Goal: Task Accomplishment & Management: Manage account settings

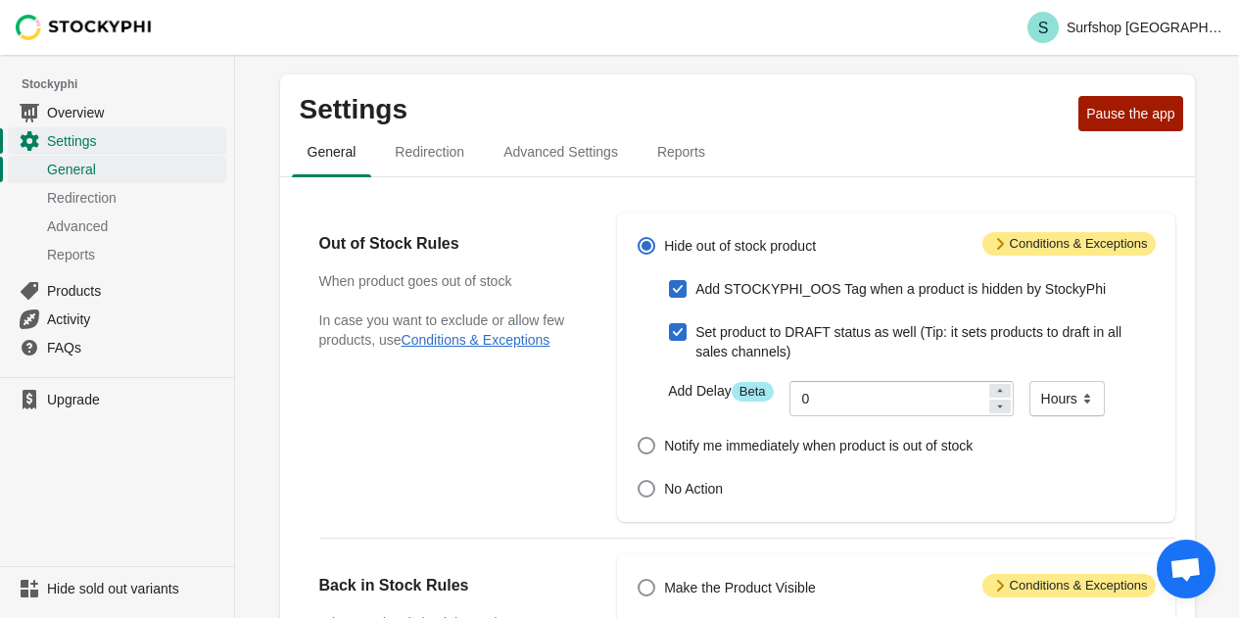
click at [1024, 251] on span "Attention Conditions & Exceptions" at bounding box center [1068, 244] width 173 height 24
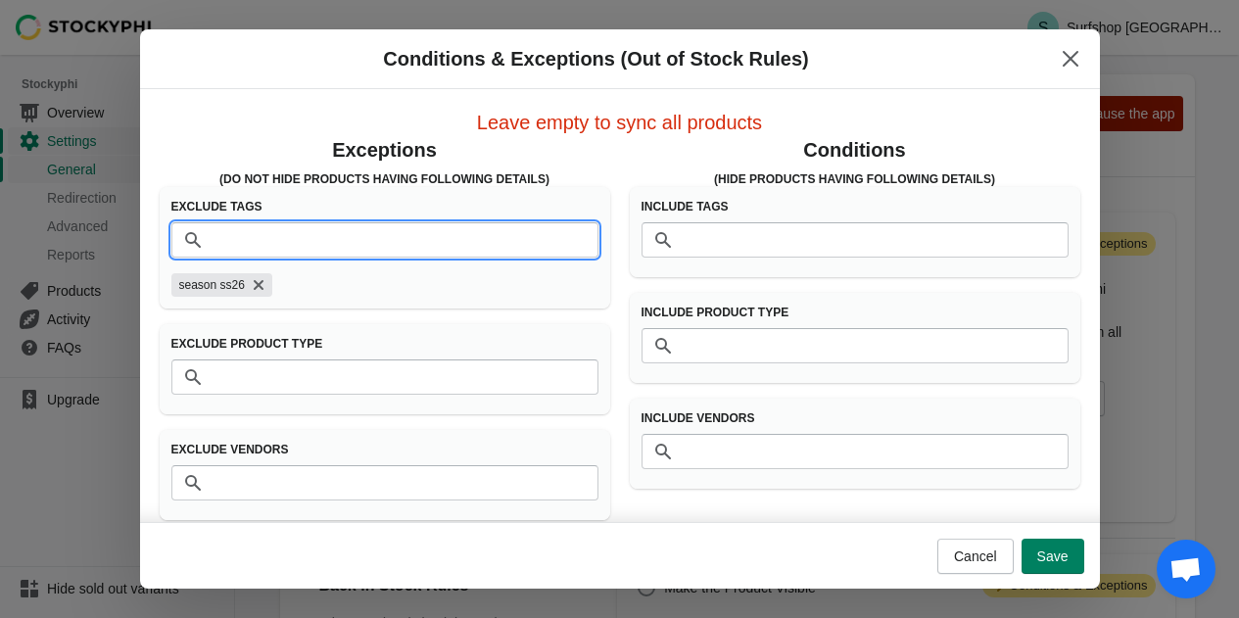
click at [249, 232] on input "Tags" at bounding box center [405, 239] width 388 height 35
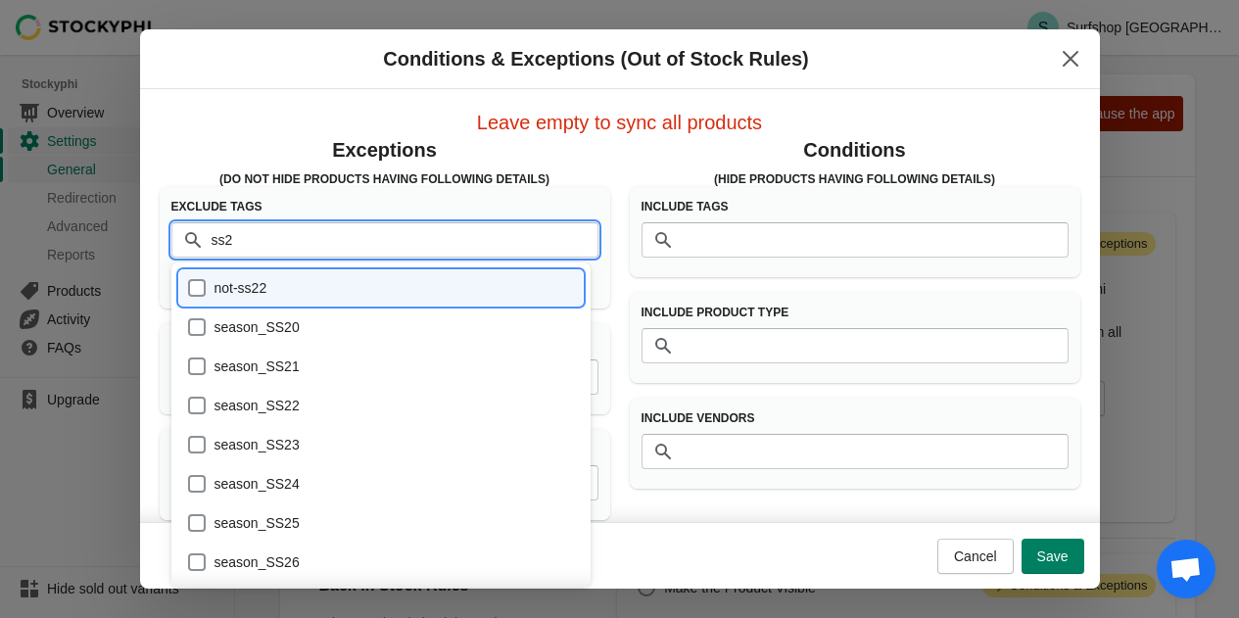
type input "ss26"
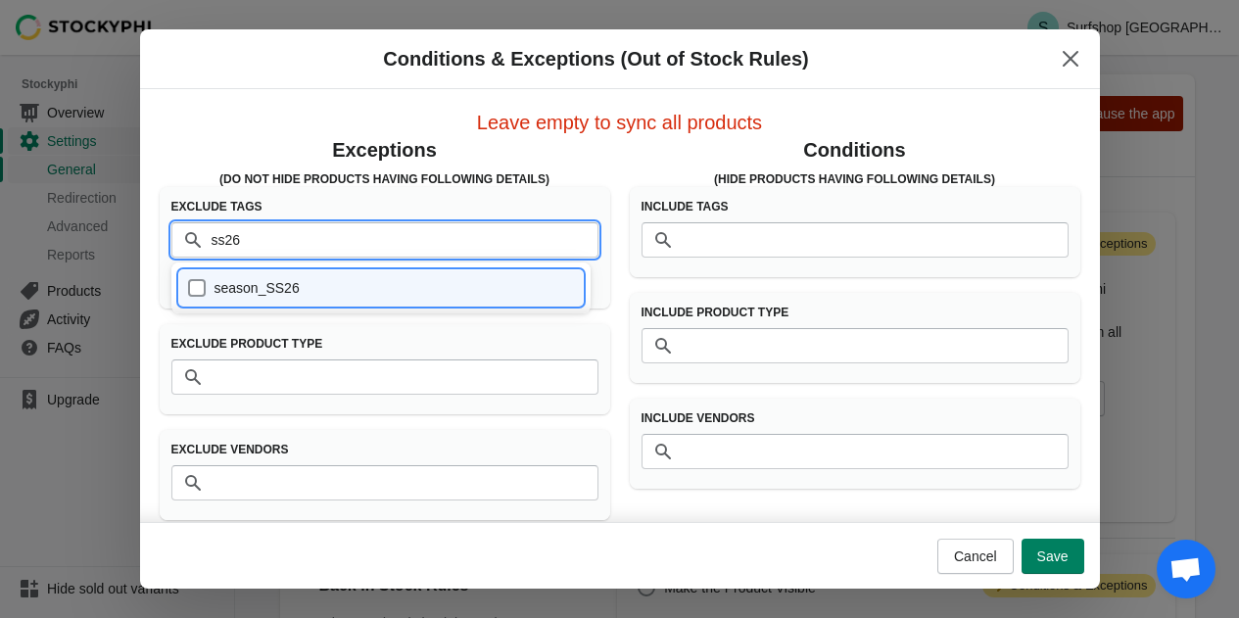
click at [217, 288] on div "season_SS26" at bounding box center [381, 287] width 389 height 27
checkbox input "true"
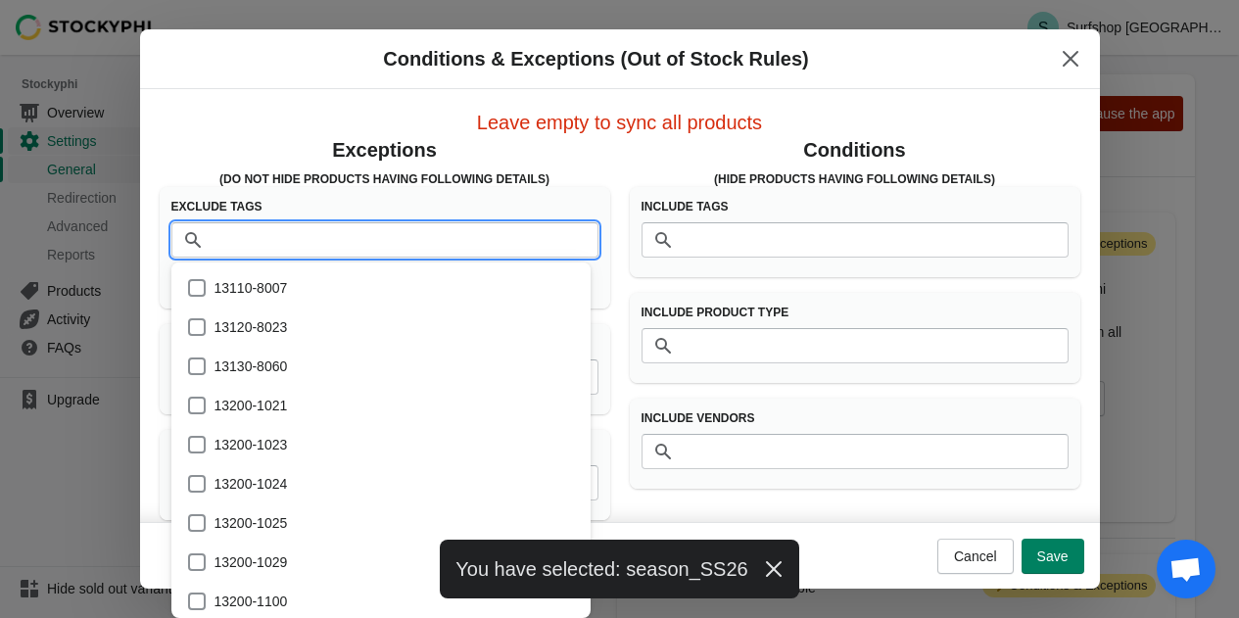
scroll to position [255047, 0]
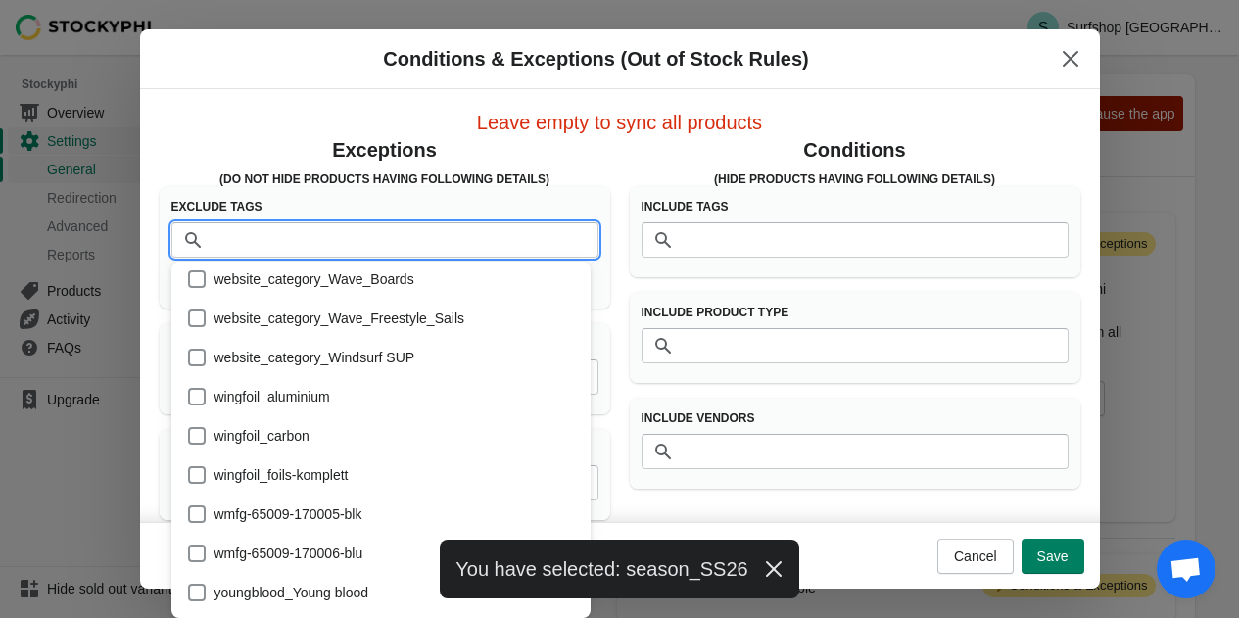
click at [607, 201] on div "Exceptions (Do Not Hide products having following details) Exclude Tags Tags se…" at bounding box center [610, 320] width 940 height 400
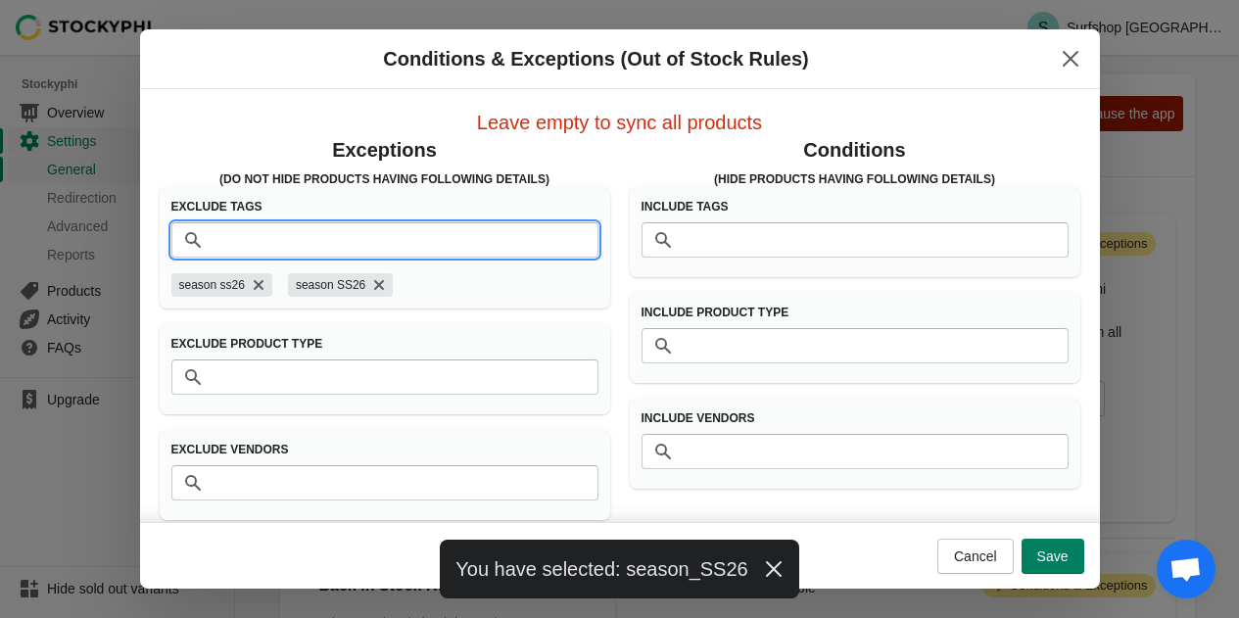
click at [289, 246] on input "Tags" at bounding box center [405, 239] width 388 height 35
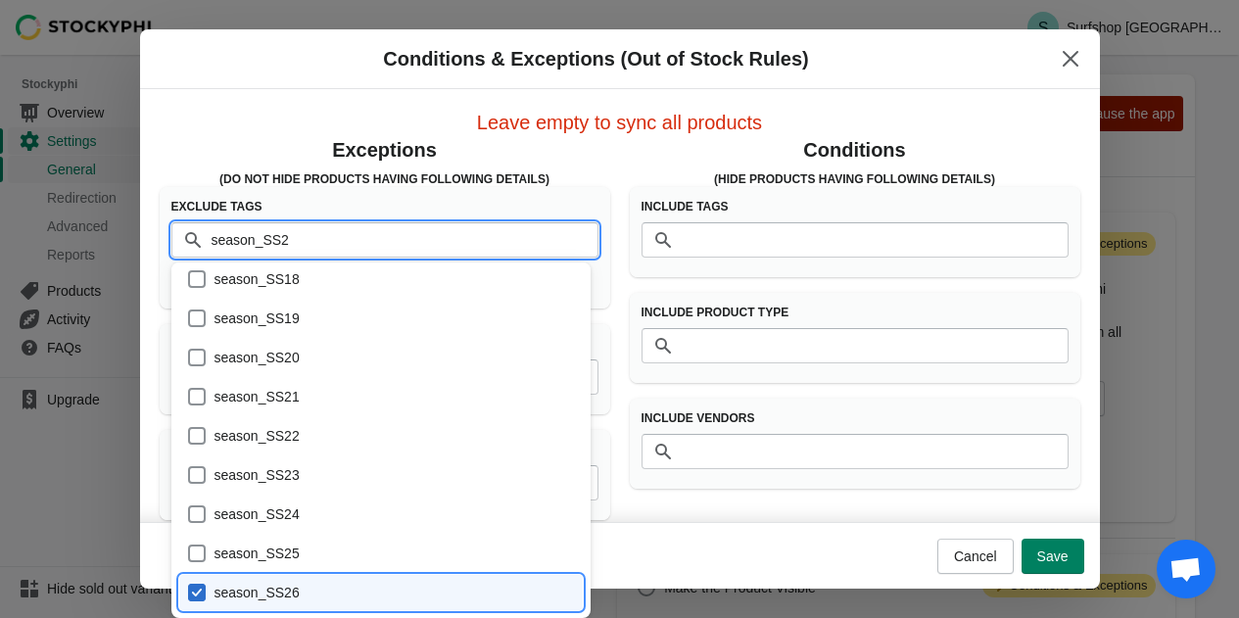
scroll to position [0, 0]
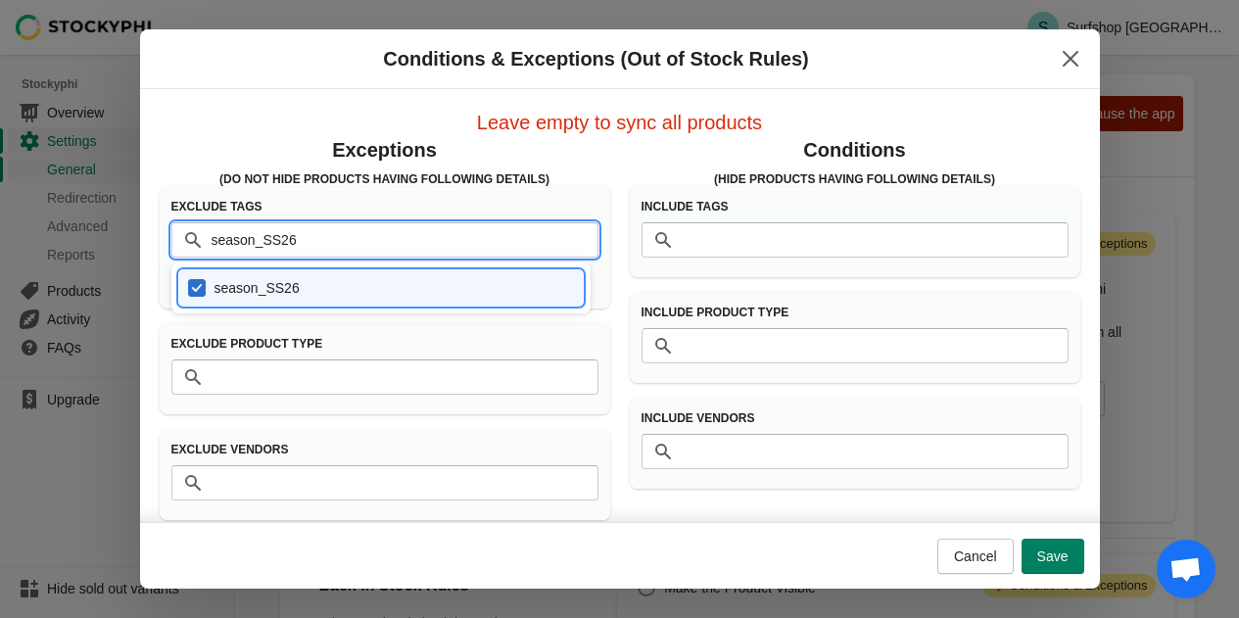
type input "season_SS26"
click at [601, 176] on h3 "(Do Not Hide products having following details)" at bounding box center [385, 179] width 450 height 16
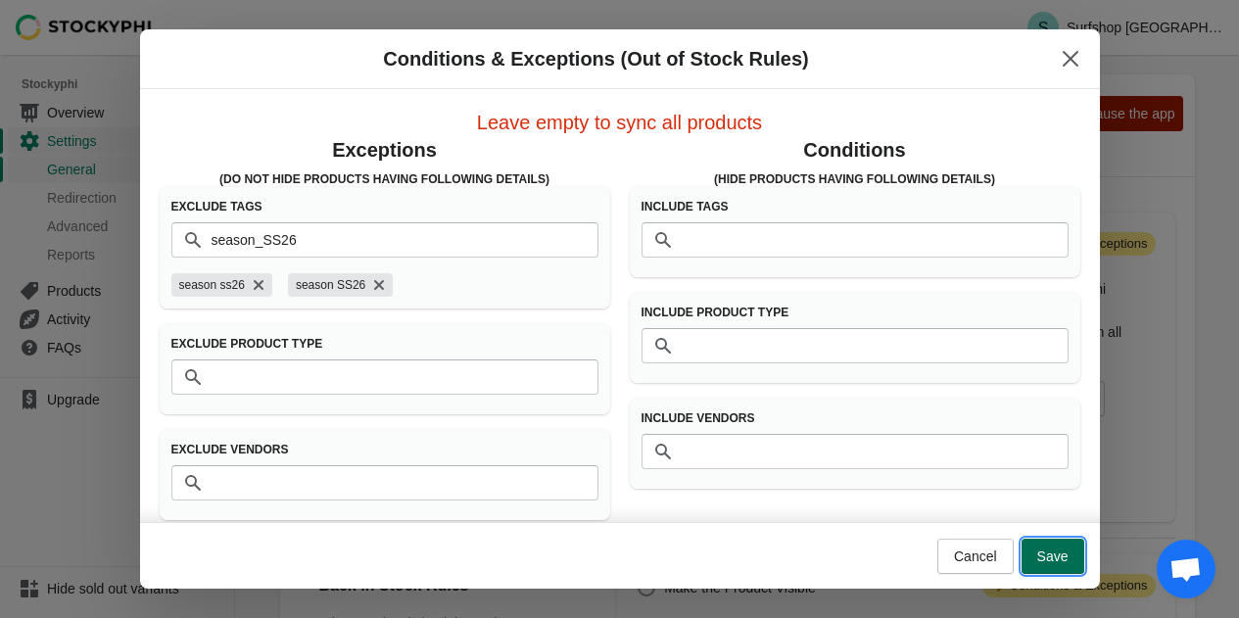
click at [1049, 556] on span "Save" at bounding box center [1052, 556] width 31 height 16
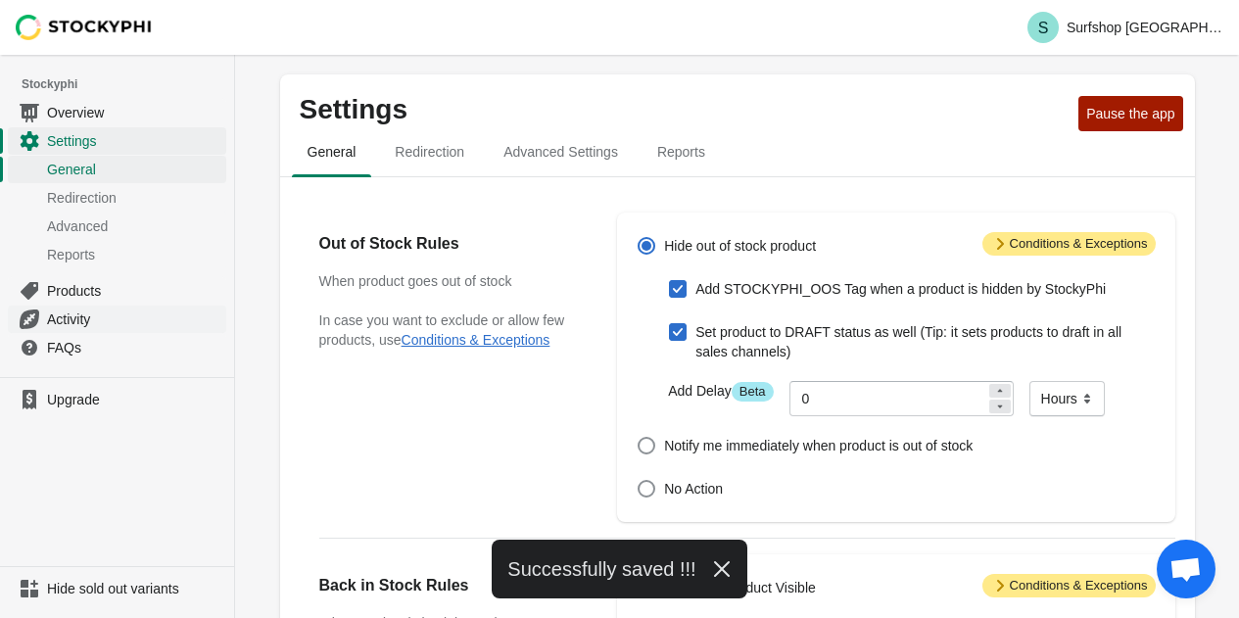
click at [83, 314] on span "Activity" at bounding box center [134, 319] width 175 height 20
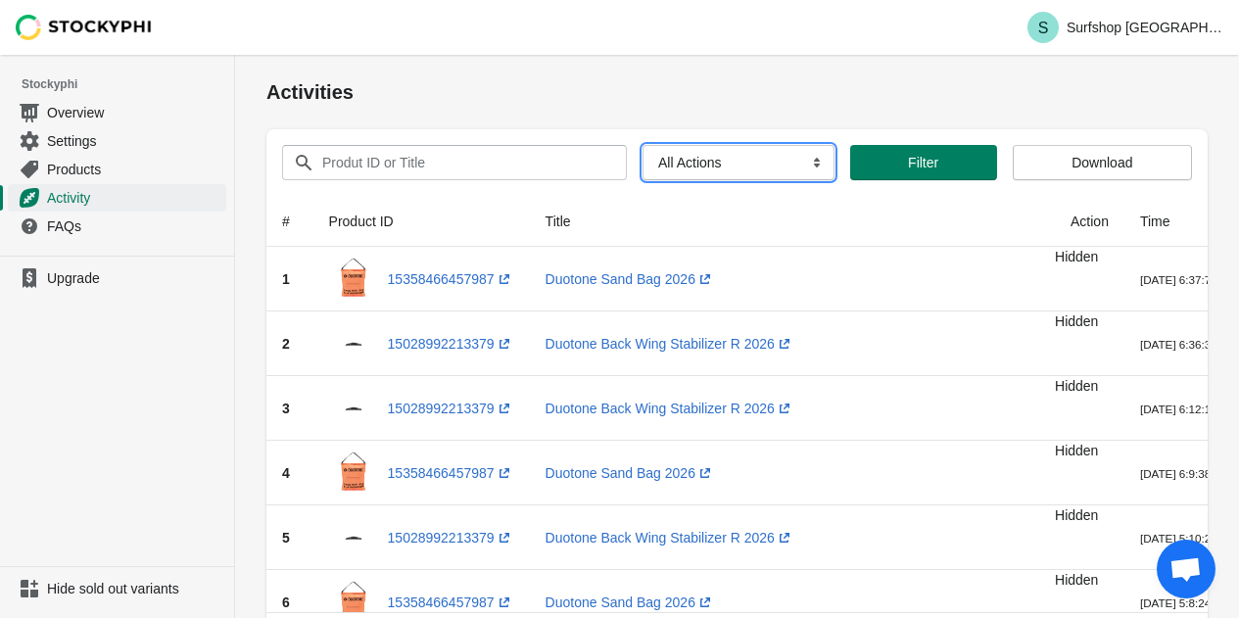
click at [733, 158] on select "All Actions Hide Products Show Products Redirect Products Send Notification" at bounding box center [738, 162] width 192 height 35
select select "hide_product"
click at [642, 145] on select "All Actions Hide Products Show Products Redirect Products Send Notification" at bounding box center [738, 162] width 192 height 35
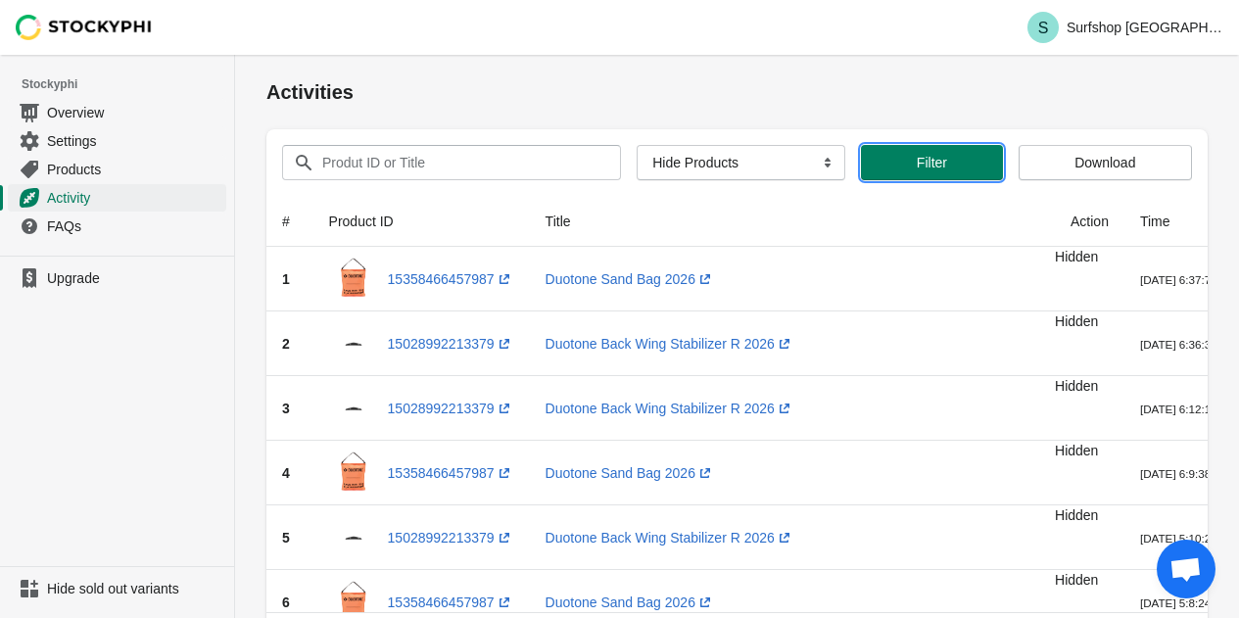
click at [954, 157] on span "Filter" at bounding box center [931, 163] width 110 height 16
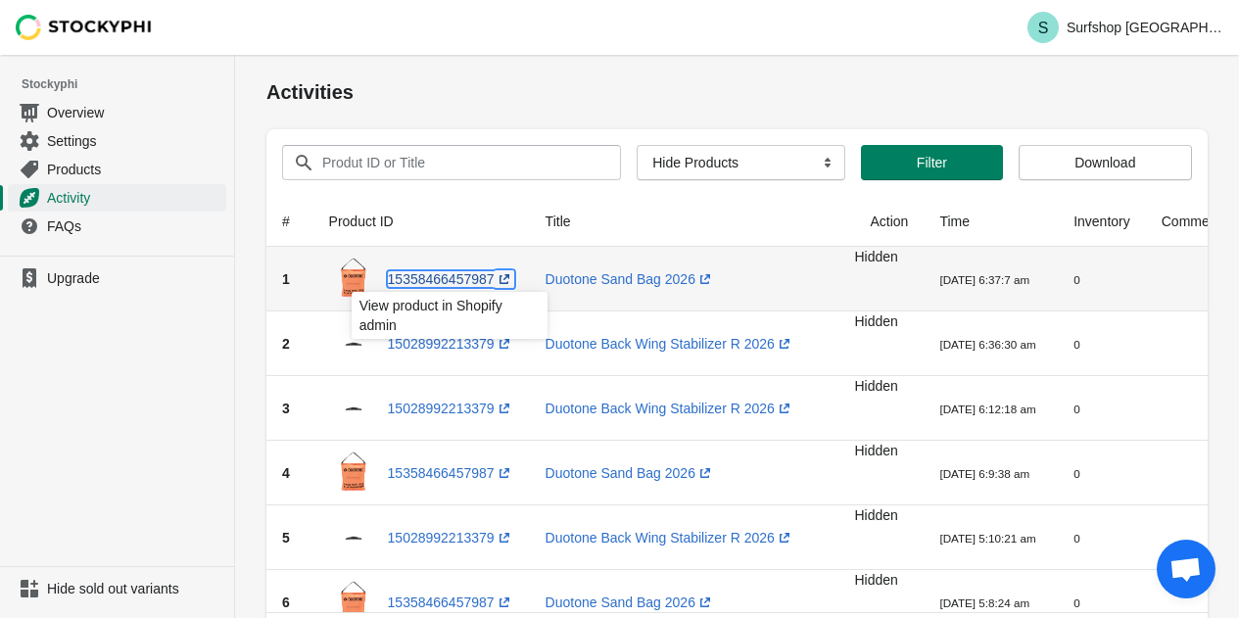
click at [460, 280] on link "15358466457987 (opens a new window)" at bounding box center [451, 279] width 126 height 16
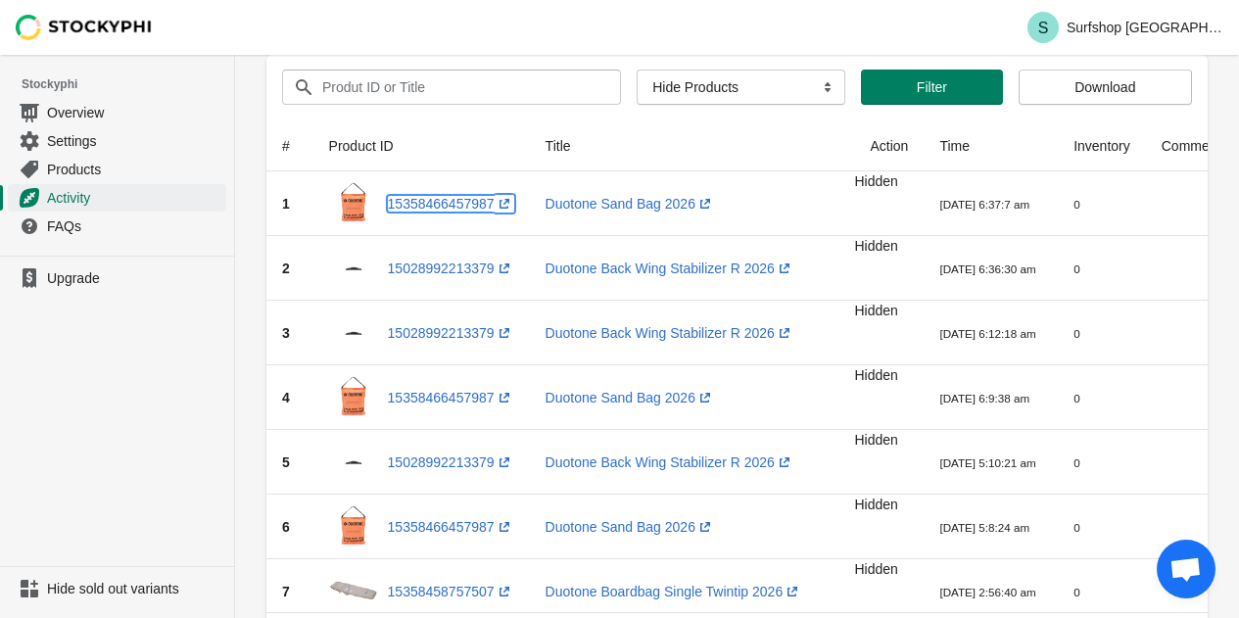
scroll to position [98, 0]
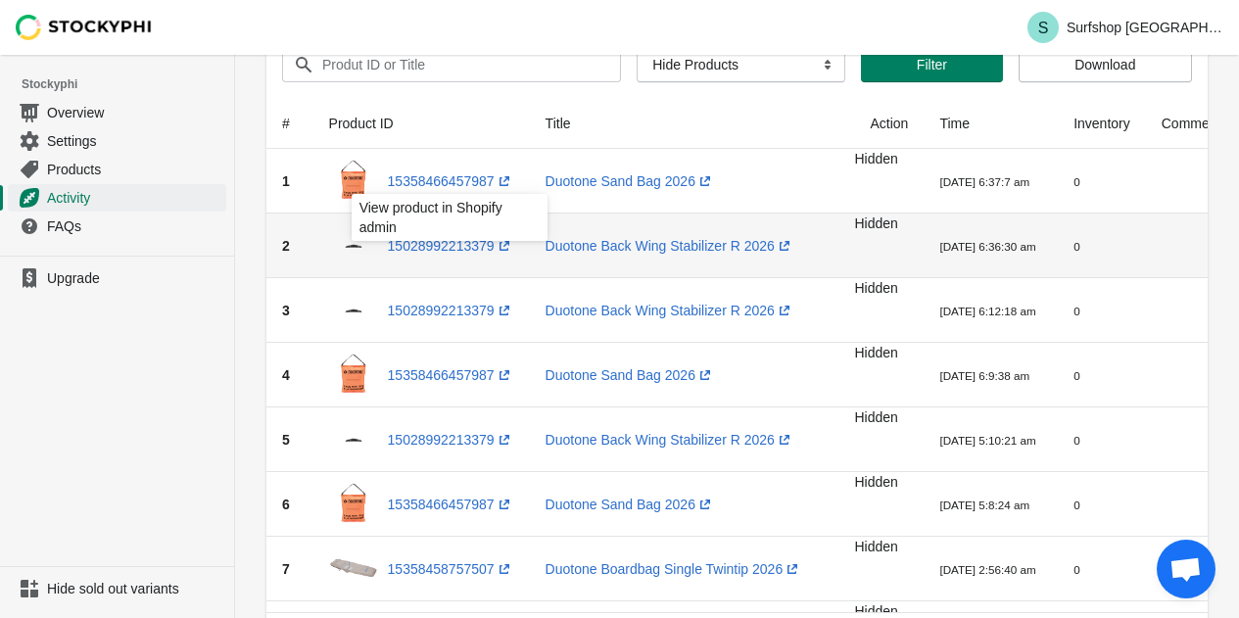
click at [1171, 266] on td at bounding box center [1191, 245] width 91 height 65
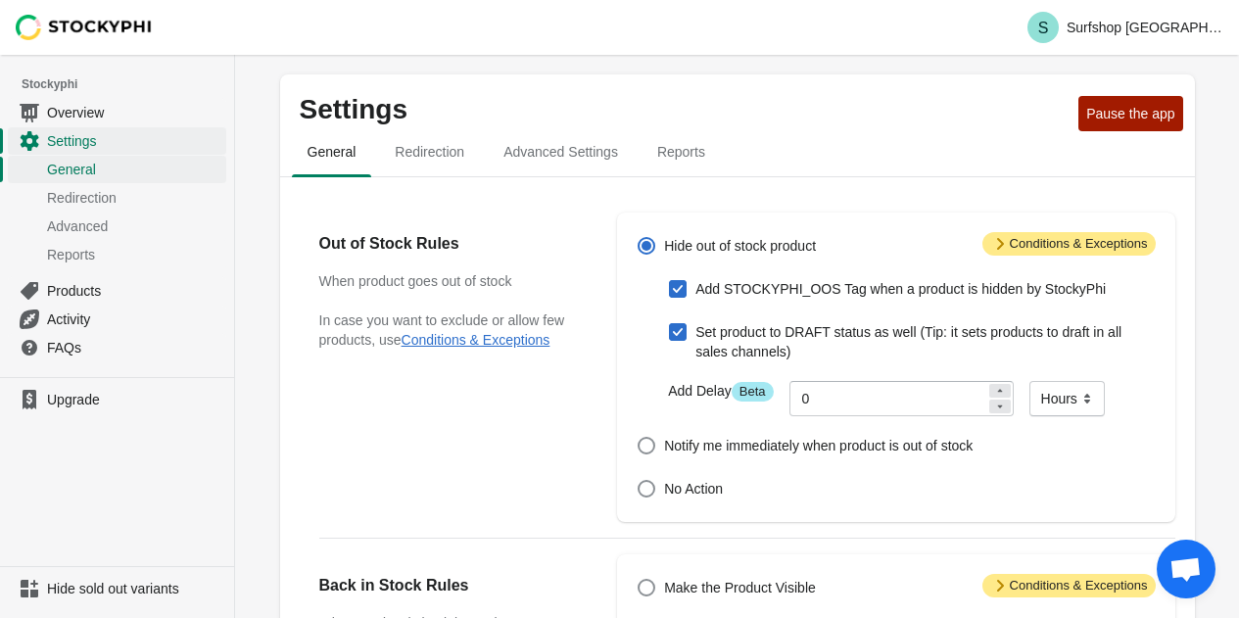
click at [1107, 242] on span "Attention Conditions & Exceptions" at bounding box center [1068, 244] width 173 height 24
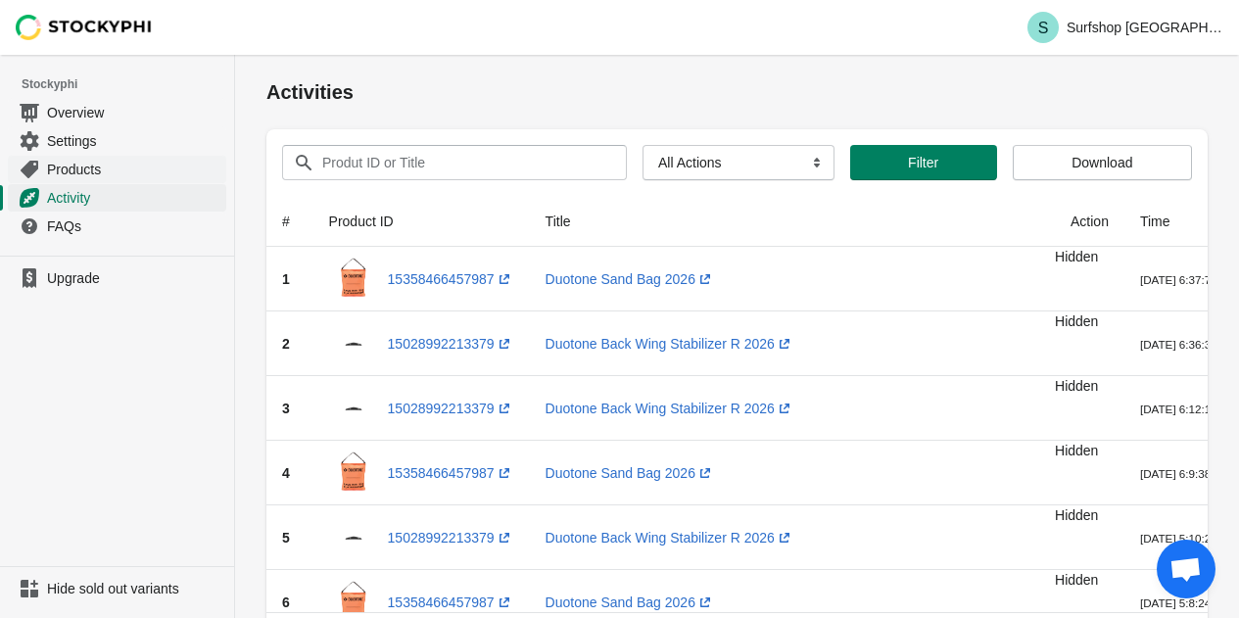
click at [84, 162] on span "Products" at bounding box center [134, 170] width 175 height 20
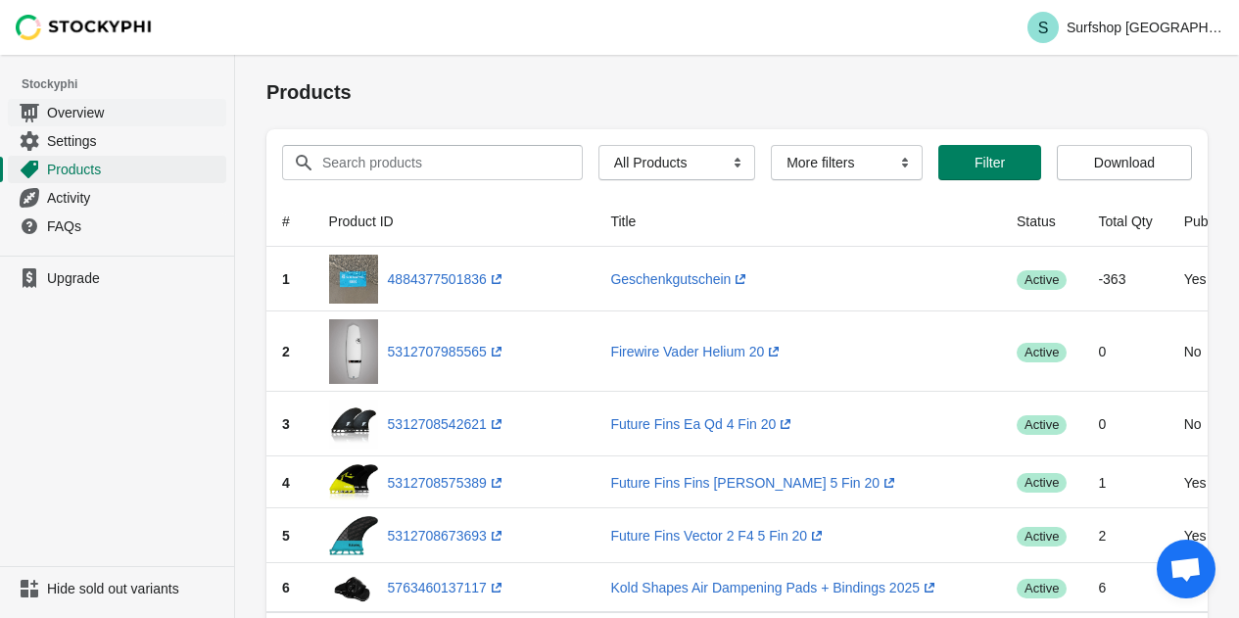
click at [110, 123] on link "Overview" at bounding box center [117, 112] width 218 height 28
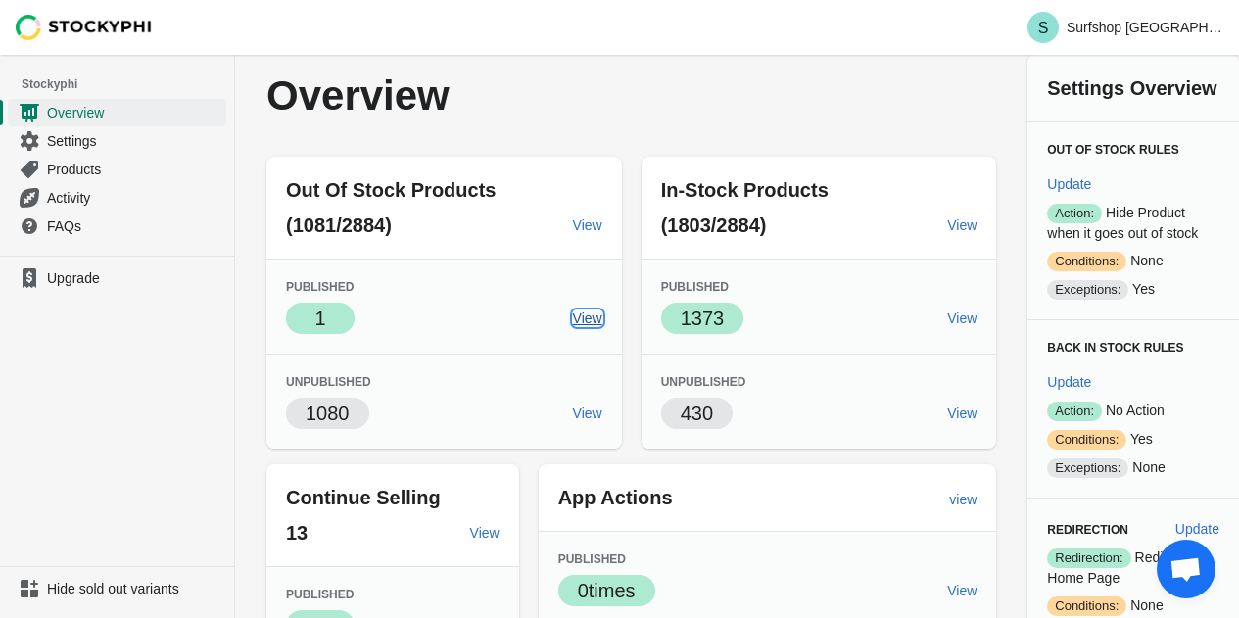
click at [576, 317] on span "View" at bounding box center [587, 318] width 29 height 16
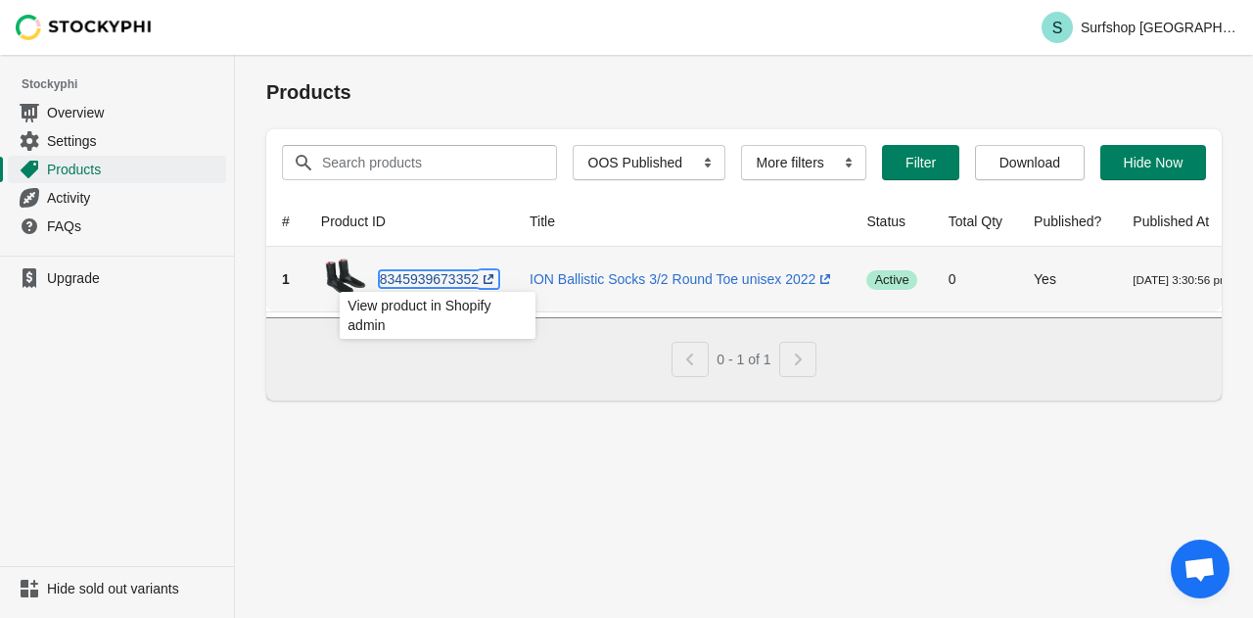
click at [416, 279] on link "8345939673352 (opens a new window)" at bounding box center [439, 279] width 118 height 16
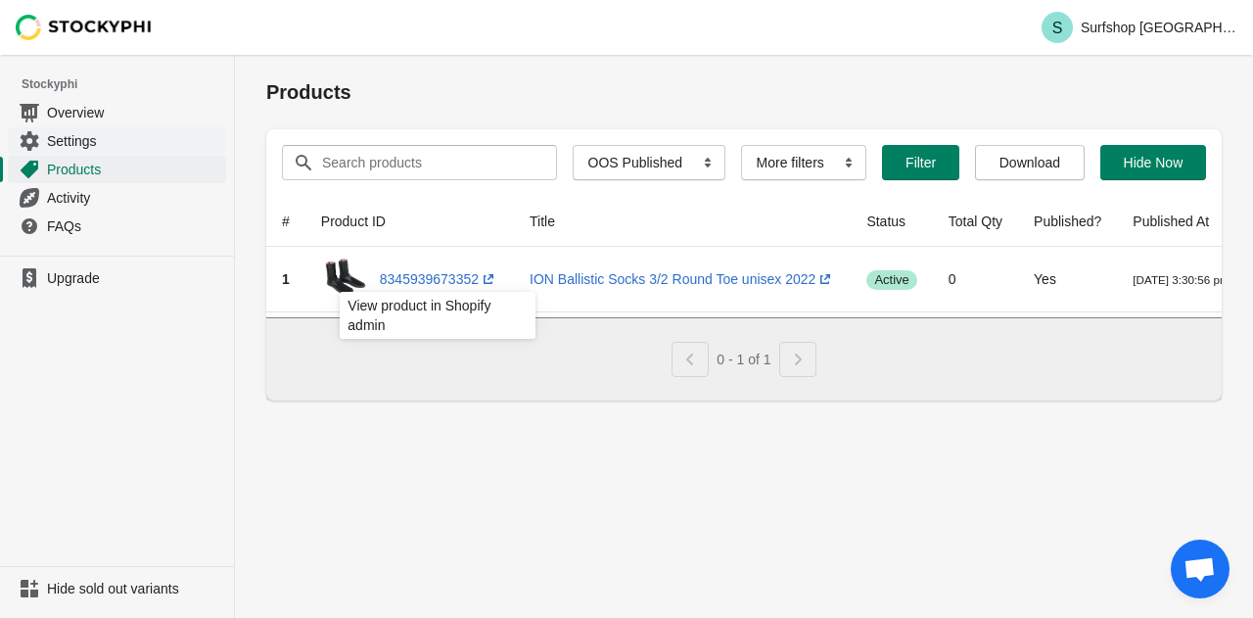
click at [95, 138] on span "Settings" at bounding box center [134, 141] width 175 height 20
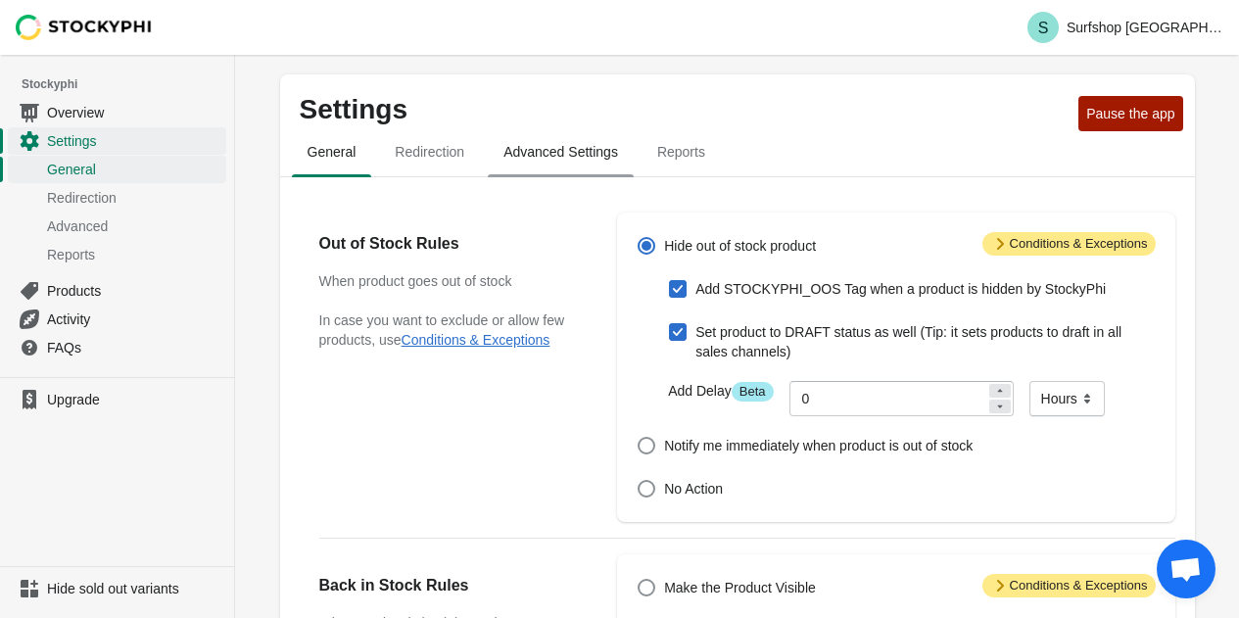
click at [543, 143] on span "Advanced Settings" at bounding box center [561, 151] width 146 height 35
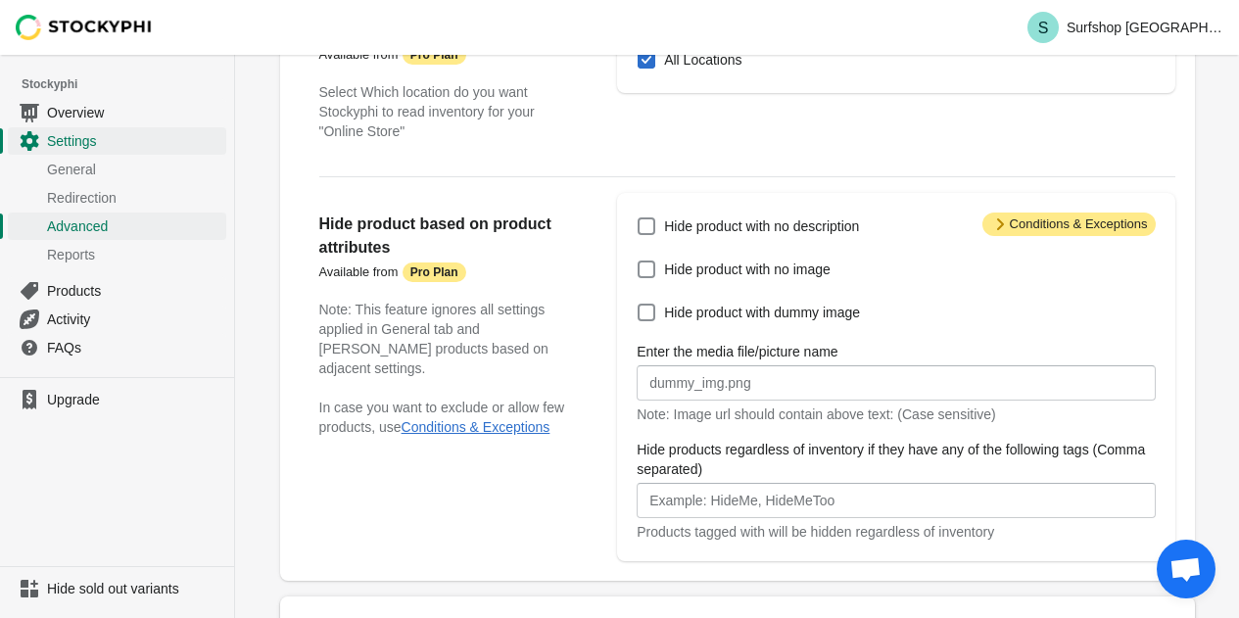
scroll to position [44, 0]
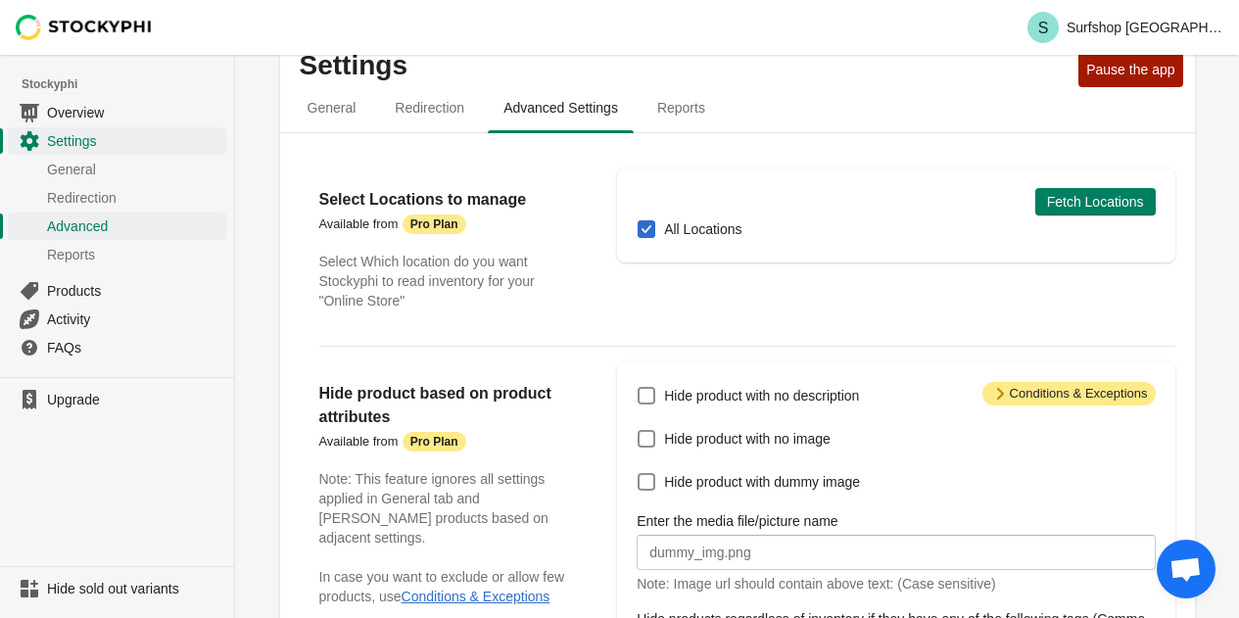
click at [1018, 395] on span "Attention Conditions & Exceptions" at bounding box center [1068, 394] width 173 height 24
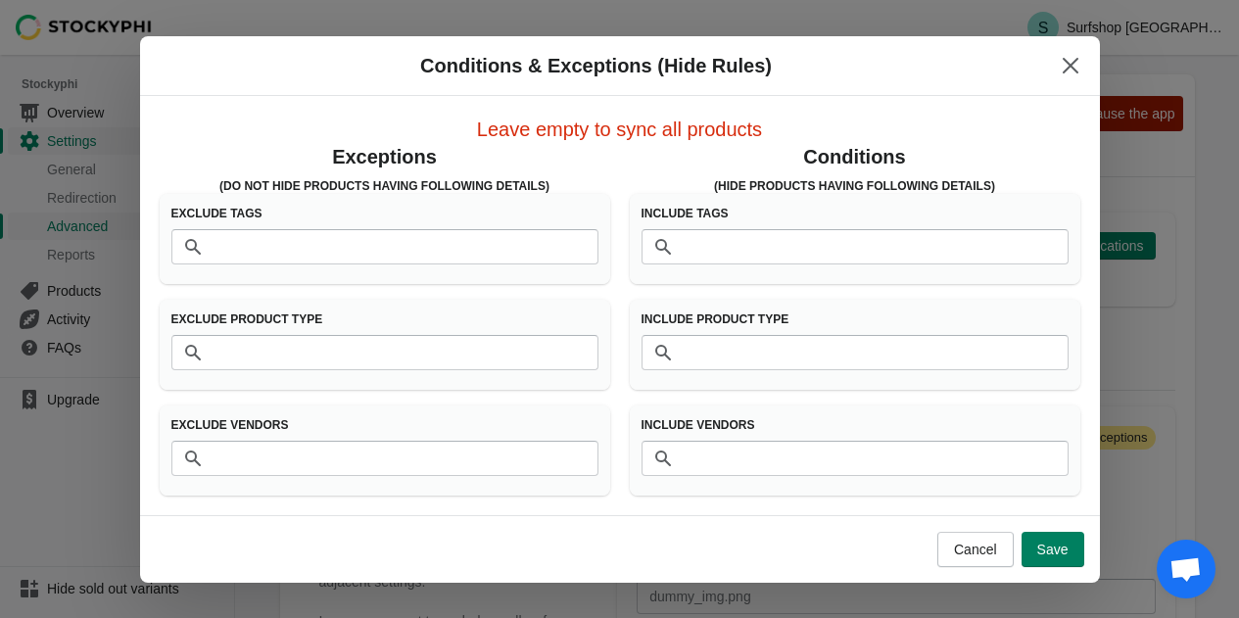
scroll to position [0, 0]
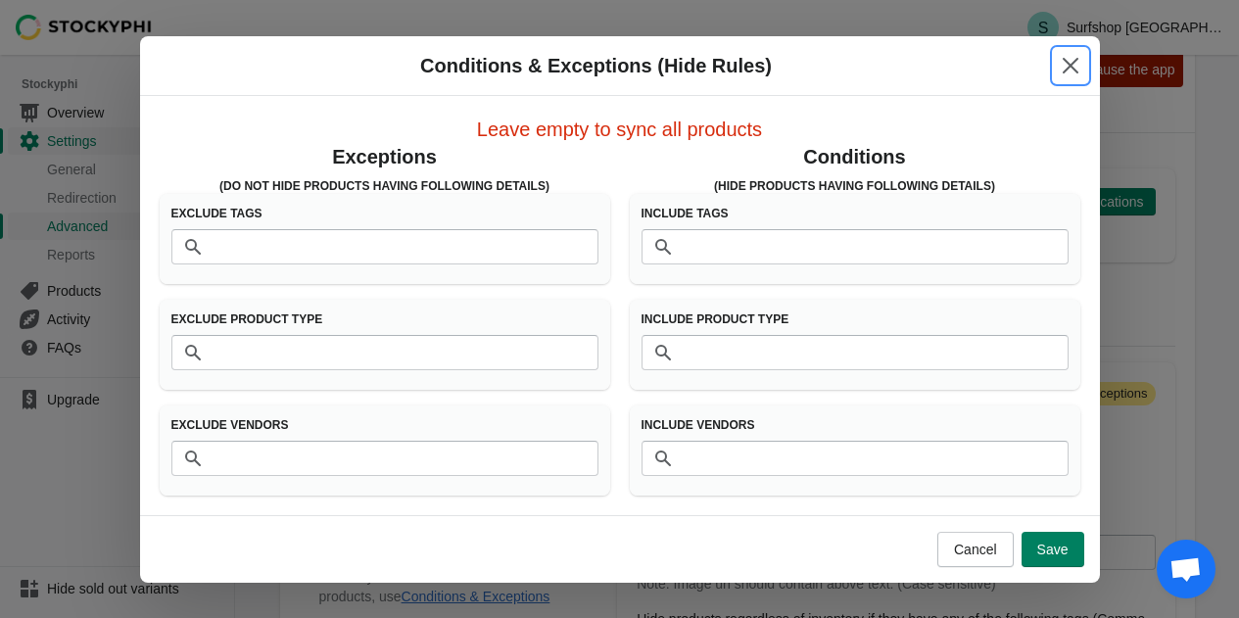
click at [1072, 60] on icon "Close" at bounding box center [1071, 66] width 20 height 20
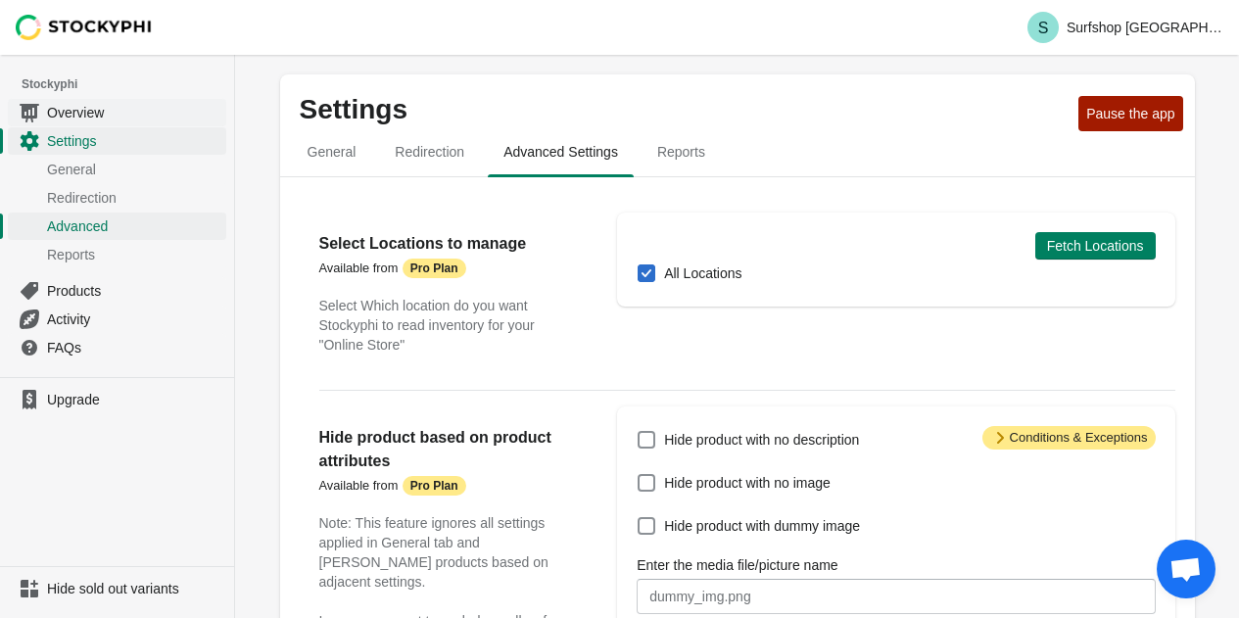
click at [127, 117] on span "Overview" at bounding box center [134, 113] width 175 height 20
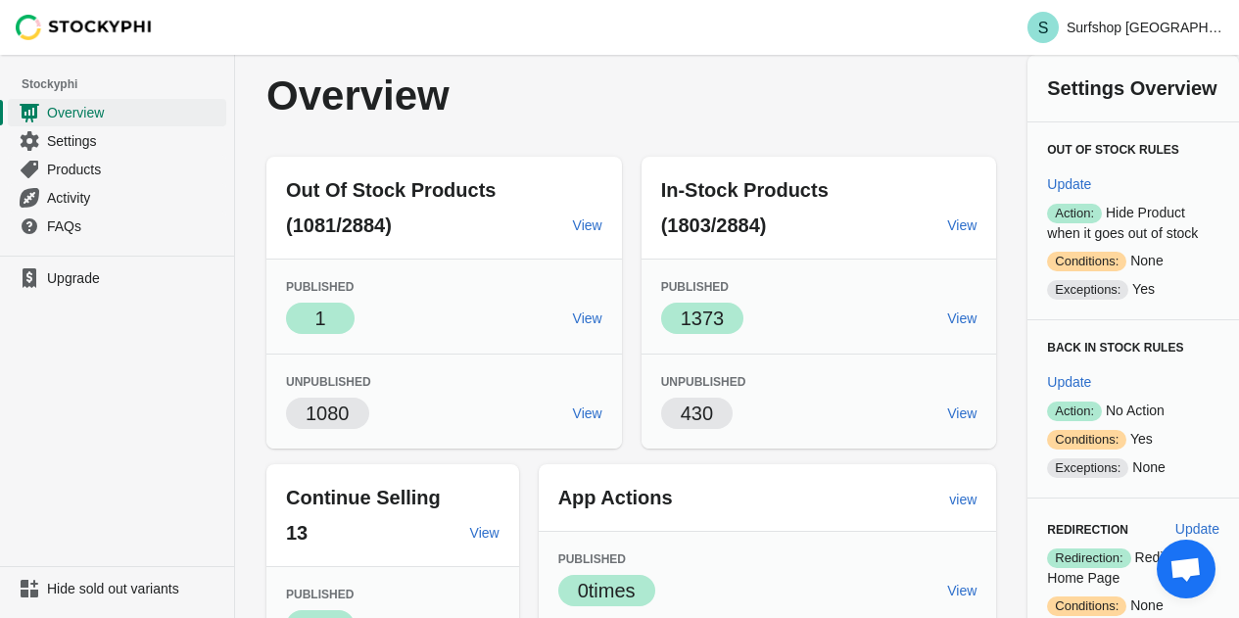
scroll to position [392, 0]
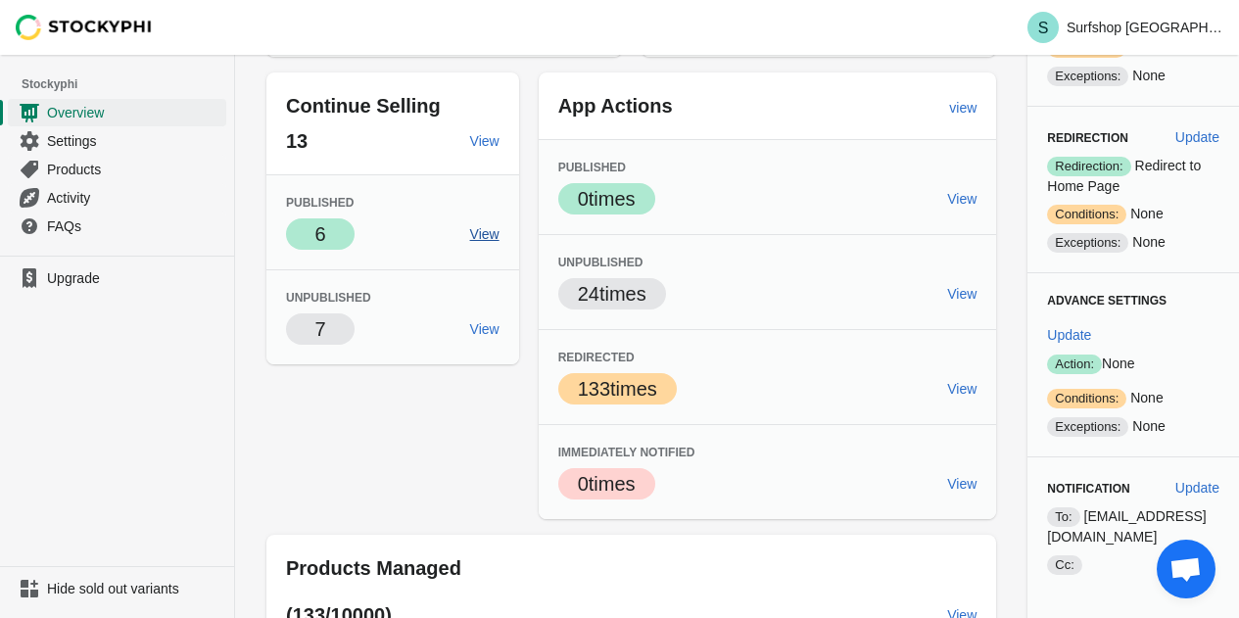
click at [477, 235] on span "View" at bounding box center [484, 234] width 29 height 16
click at [488, 330] on span "View" at bounding box center [484, 329] width 29 height 16
click at [963, 394] on span "View" at bounding box center [961, 389] width 29 height 16
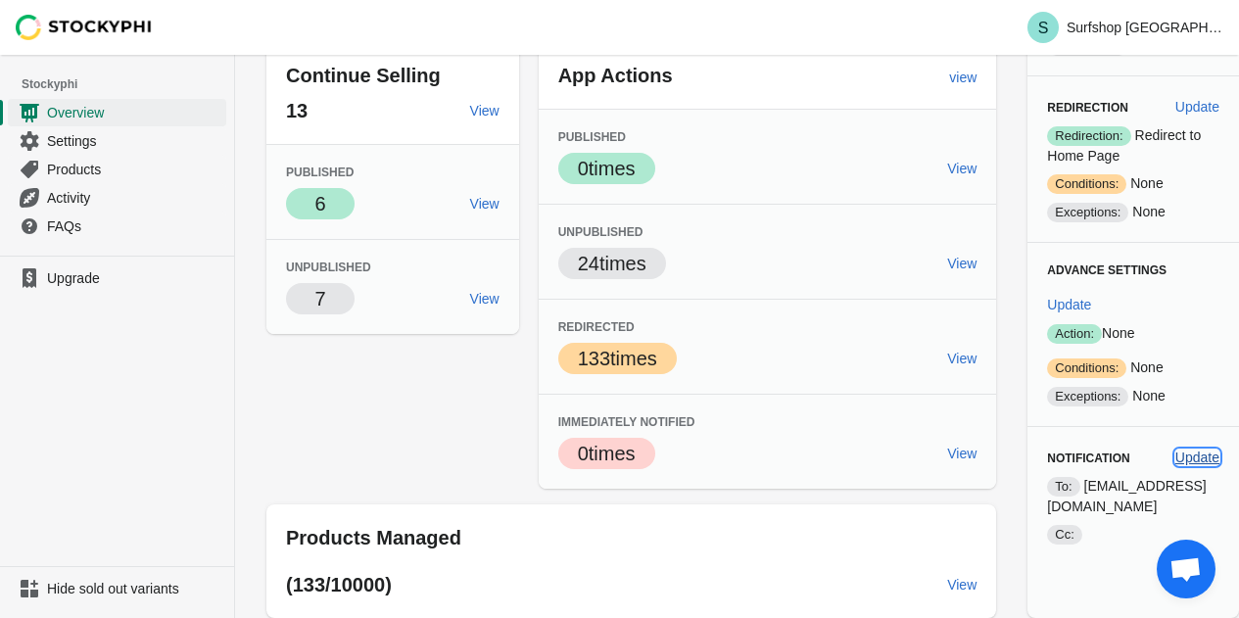
click at [1185, 449] on span "Update" at bounding box center [1197, 457] width 44 height 16
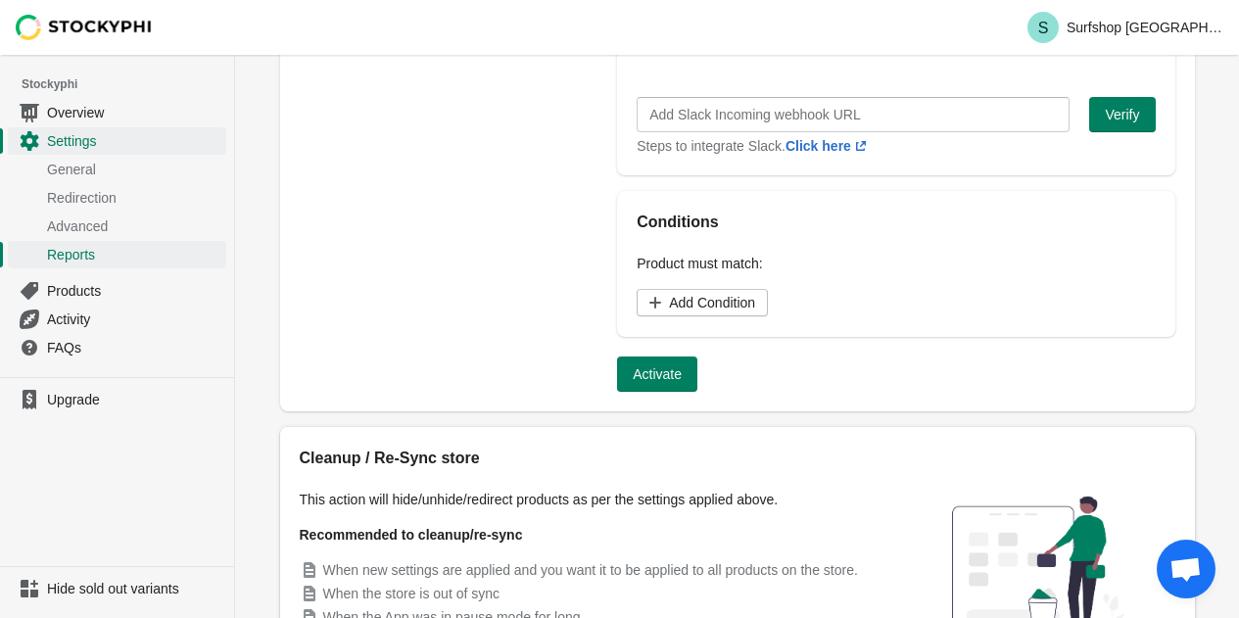
scroll to position [929, 0]
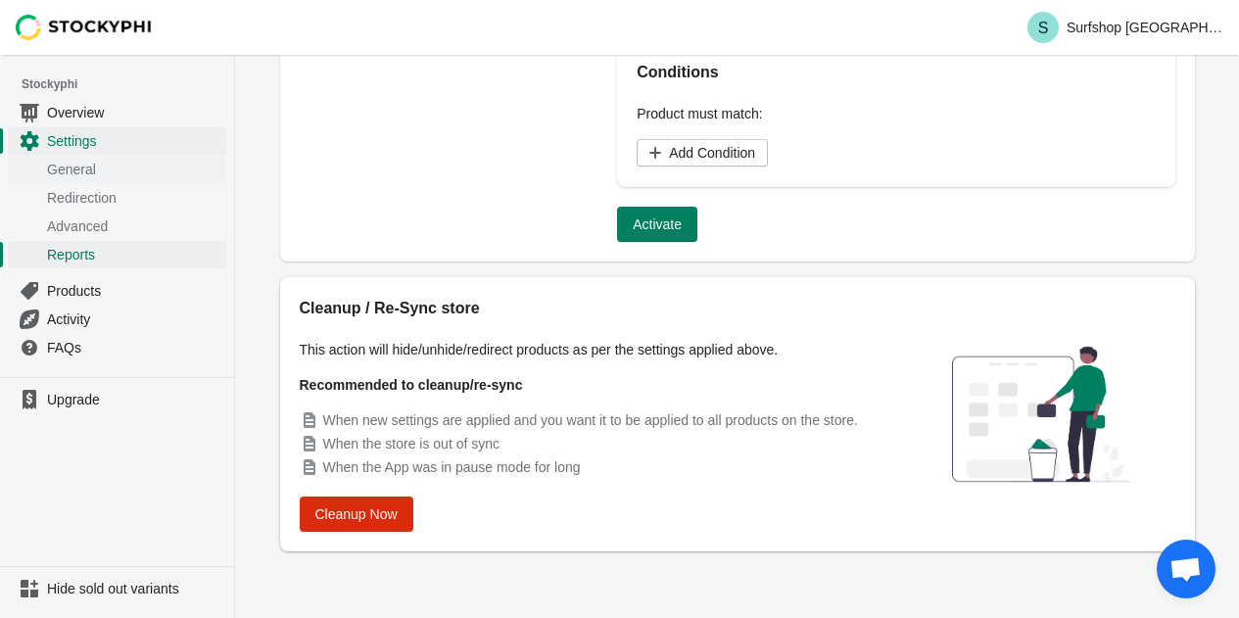
click at [72, 171] on span "General" at bounding box center [134, 170] width 175 height 20
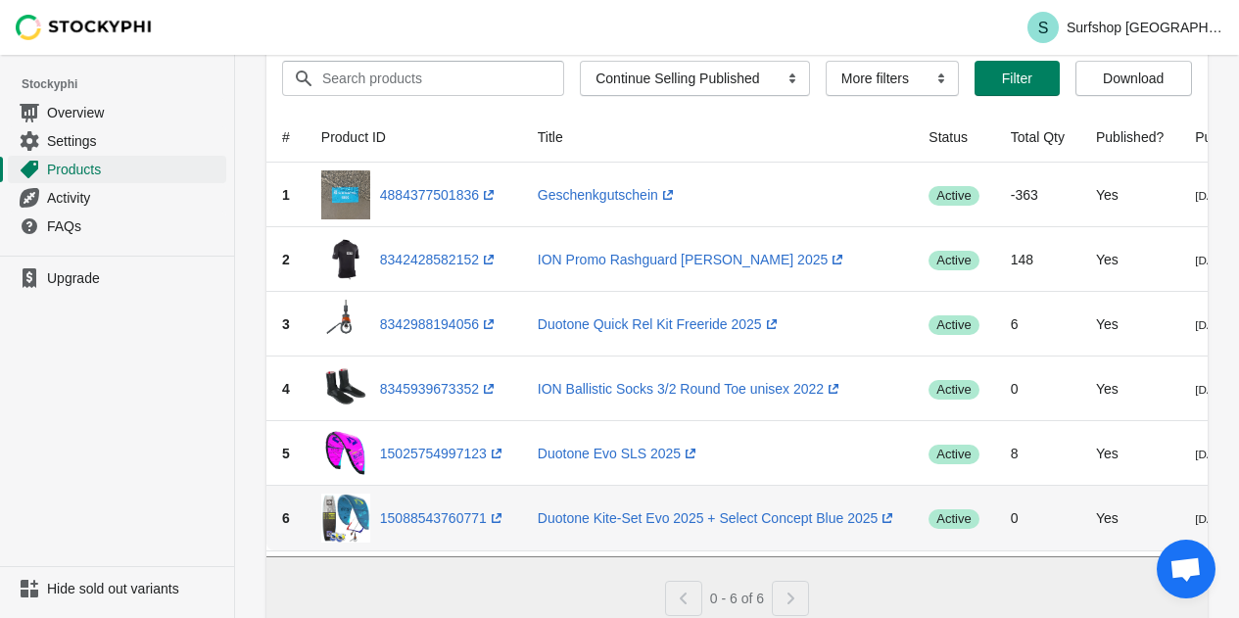
scroll to position [63, 0]
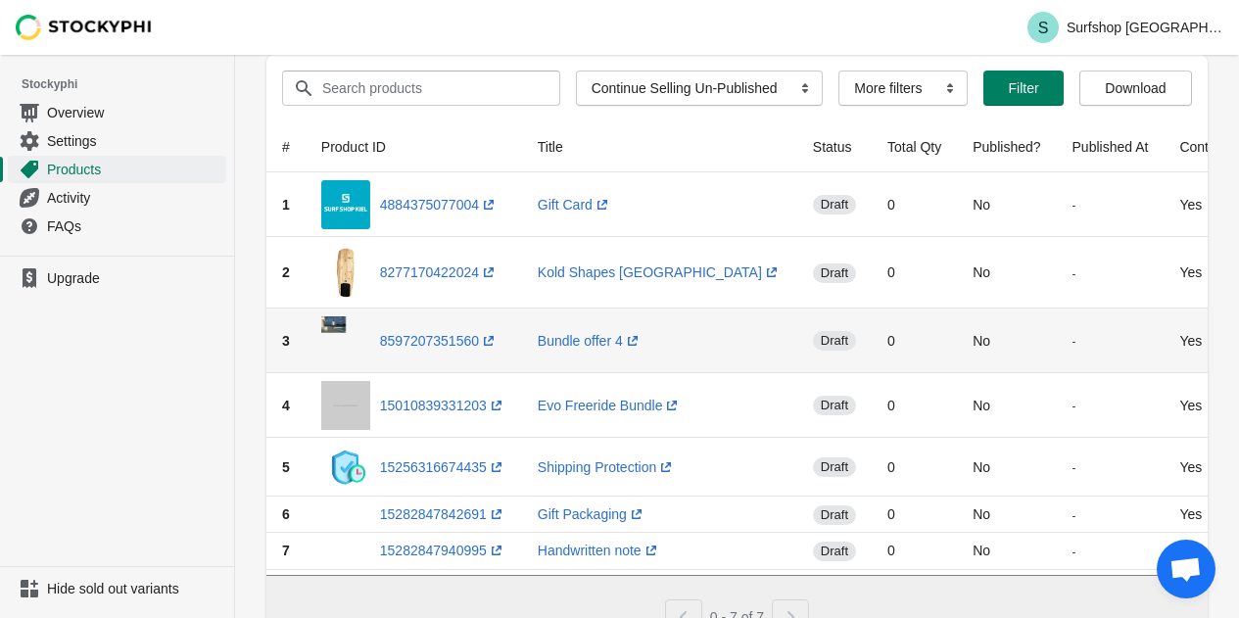
scroll to position [98, 0]
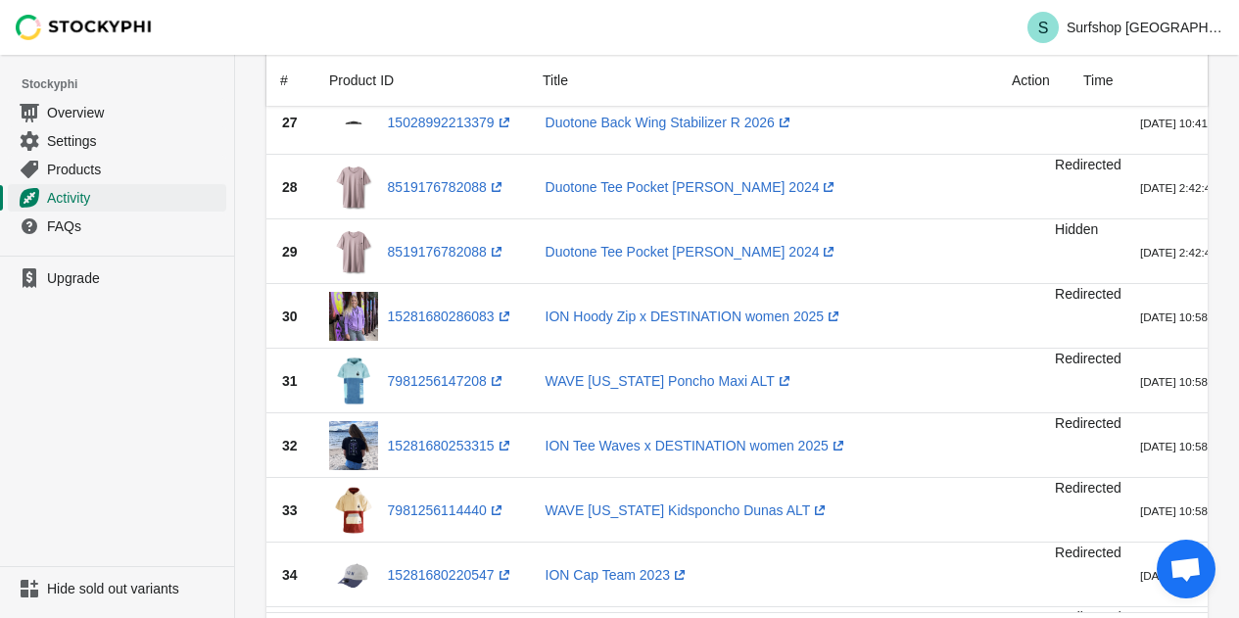
scroll to position [2056, 0]
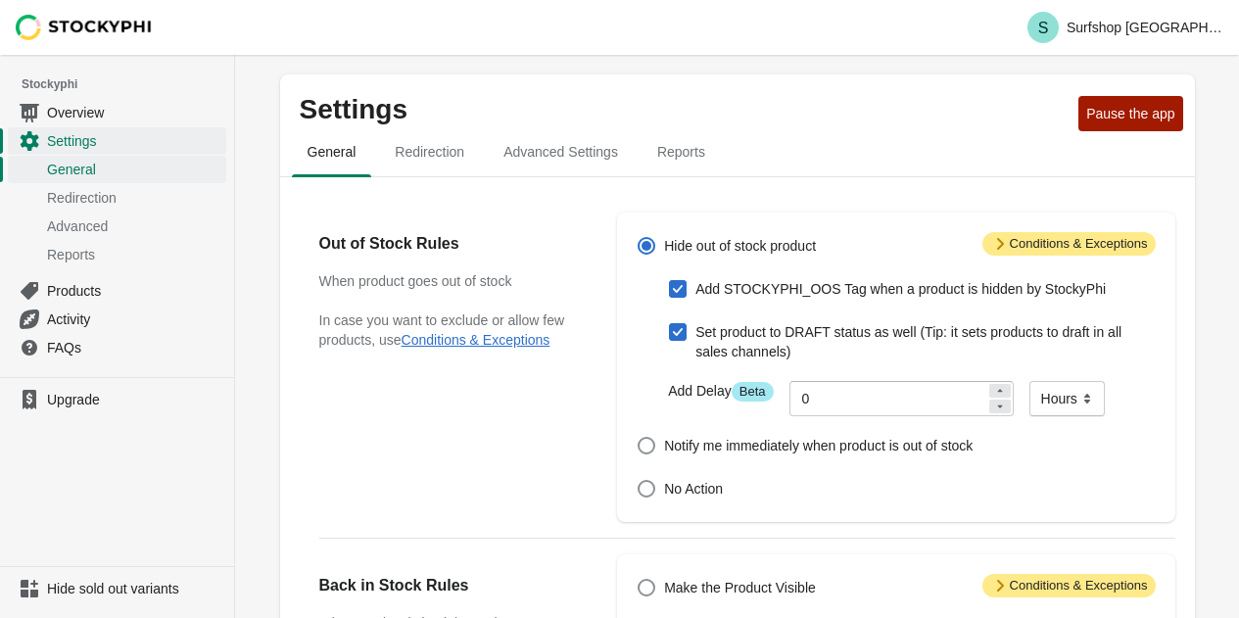
click at [88, 176] on span "General" at bounding box center [134, 170] width 175 height 20
click at [454, 440] on div "Out of Stock Rules When product goes out of stock In case you want to exclude o…" at bounding box center [458, 366] width 279 height 309
click at [497, 345] on button "Conditions & Exceptions" at bounding box center [475, 340] width 149 height 16
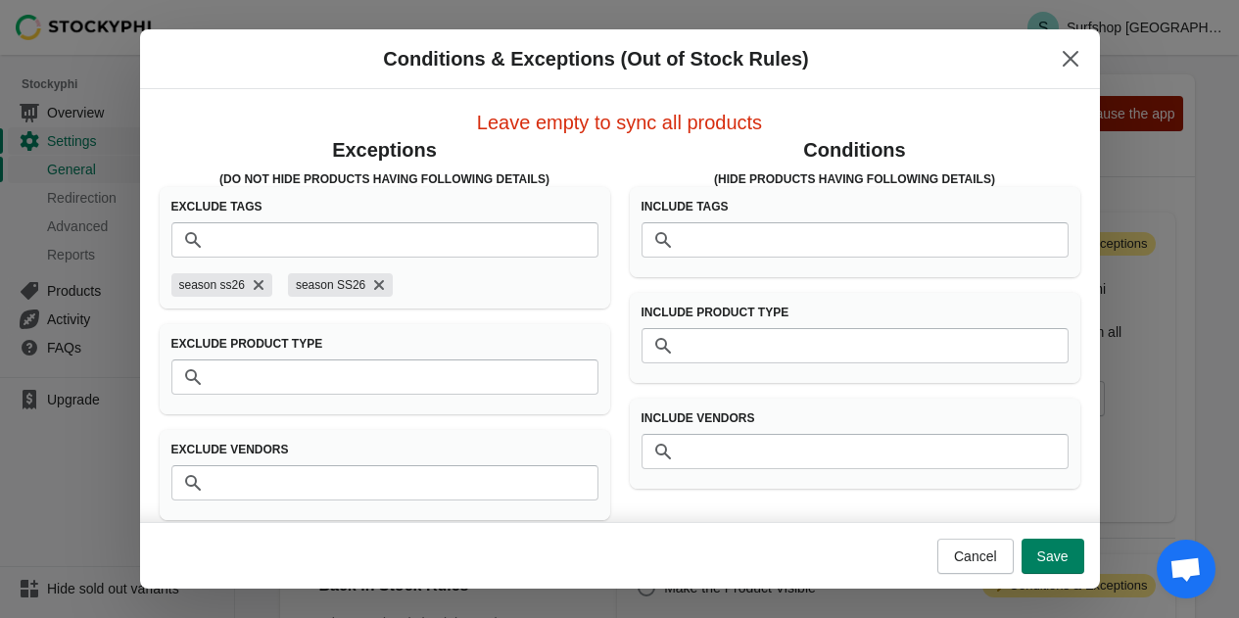
click at [325, 293] on span "season SS26" at bounding box center [331, 285] width 70 height 24
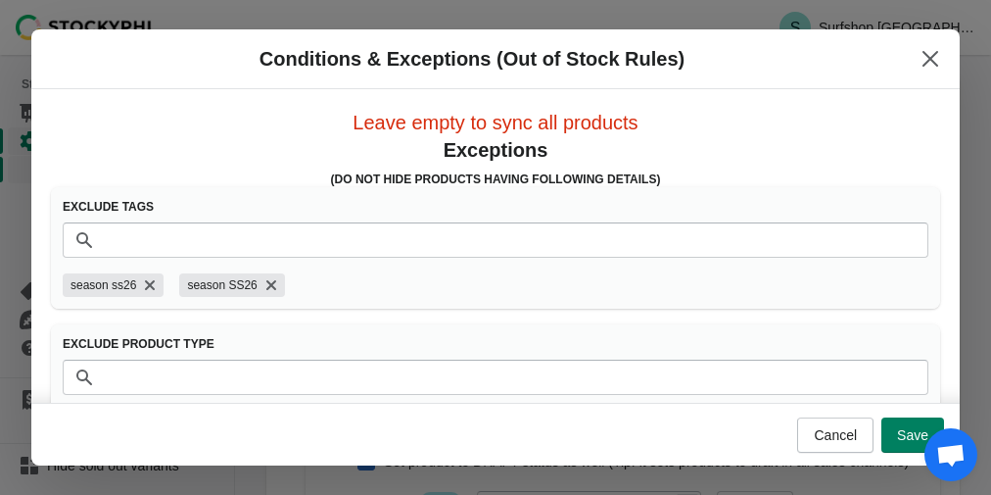
click at [947, 458] on span "Open chat" at bounding box center [950, 456] width 31 height 25
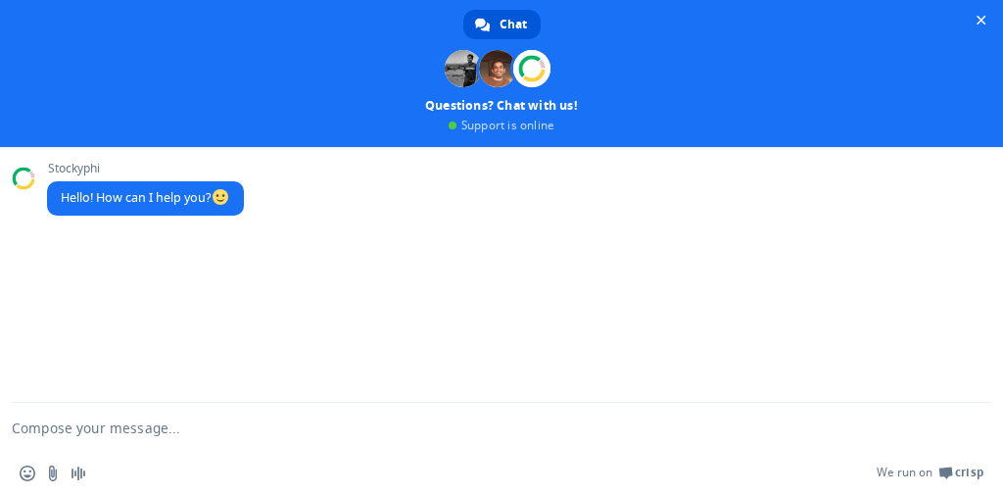
click at [275, 441] on textarea "Compose your message..." at bounding box center [478, 426] width 932 height 49
click at [159, 421] on textarea "Compose your message..." at bounding box center [478, 426] width 932 height 49
click at [161, 427] on textarea "Compose your message..." at bounding box center [478, 426] width 932 height 49
drag, startPoint x: 161, startPoint y: 427, endPoint x: 125, endPoint y: 445, distance: 39.4
click at [156, 429] on textarea "Compose your message..." at bounding box center [478, 426] width 932 height 49
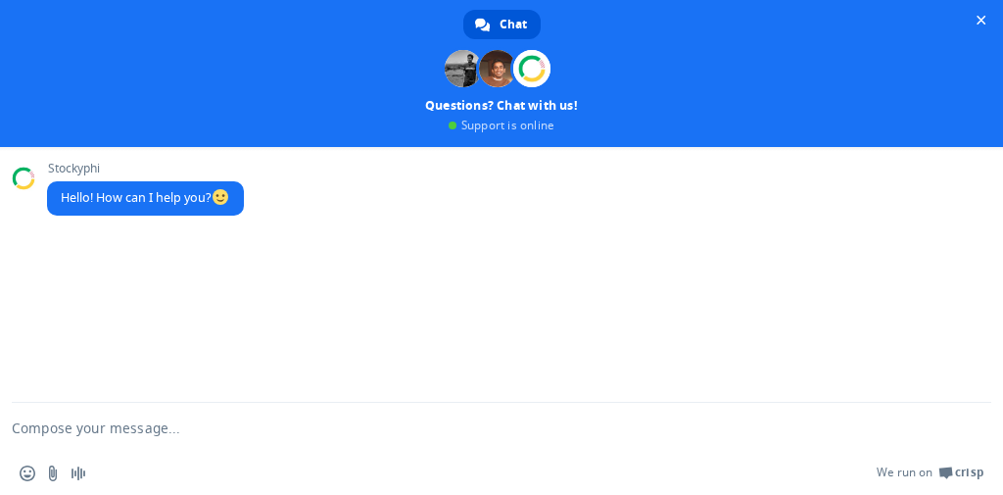
click at [112, 431] on textarea "Compose your message..." at bounding box center [478, 426] width 932 height 49
drag, startPoint x: 64, startPoint y: 423, endPoint x: 83, endPoint y: 419, distance: 20.0
click at [64, 423] on textarea "Compose your message..." at bounding box center [478, 426] width 932 height 49
click at [108, 336] on div "Stockyphi Hello! How can I help you?" at bounding box center [501, 275] width 1003 height 256
click at [149, 460] on div "Insert an emoji Send a file Audio message We run on Crisp" at bounding box center [501, 472] width 1003 height 43
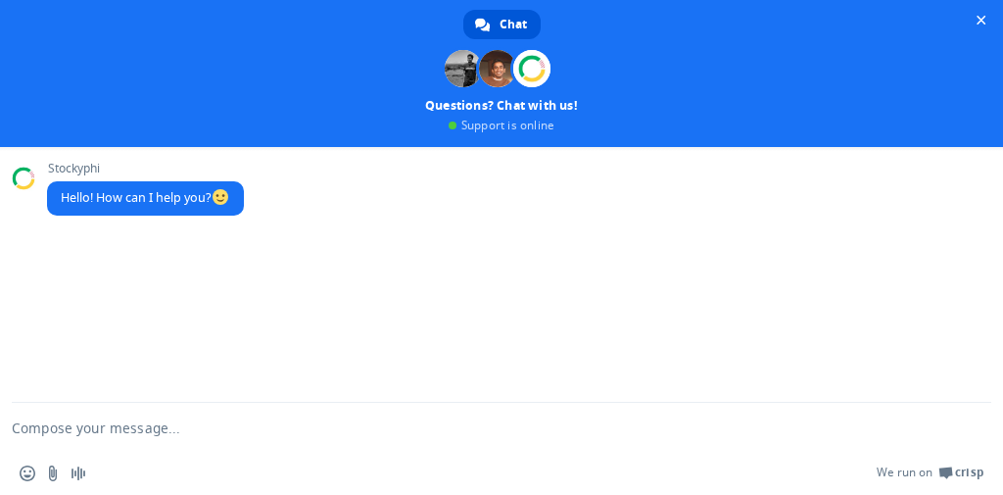
click at [157, 423] on textarea "Compose your message..." at bounding box center [478, 426] width 932 height 49
click at [129, 431] on textarea "Compose your message..." at bounding box center [478, 426] width 932 height 49
click at [988, 20] on span "Close chat" at bounding box center [980, 20] width 21 height 21
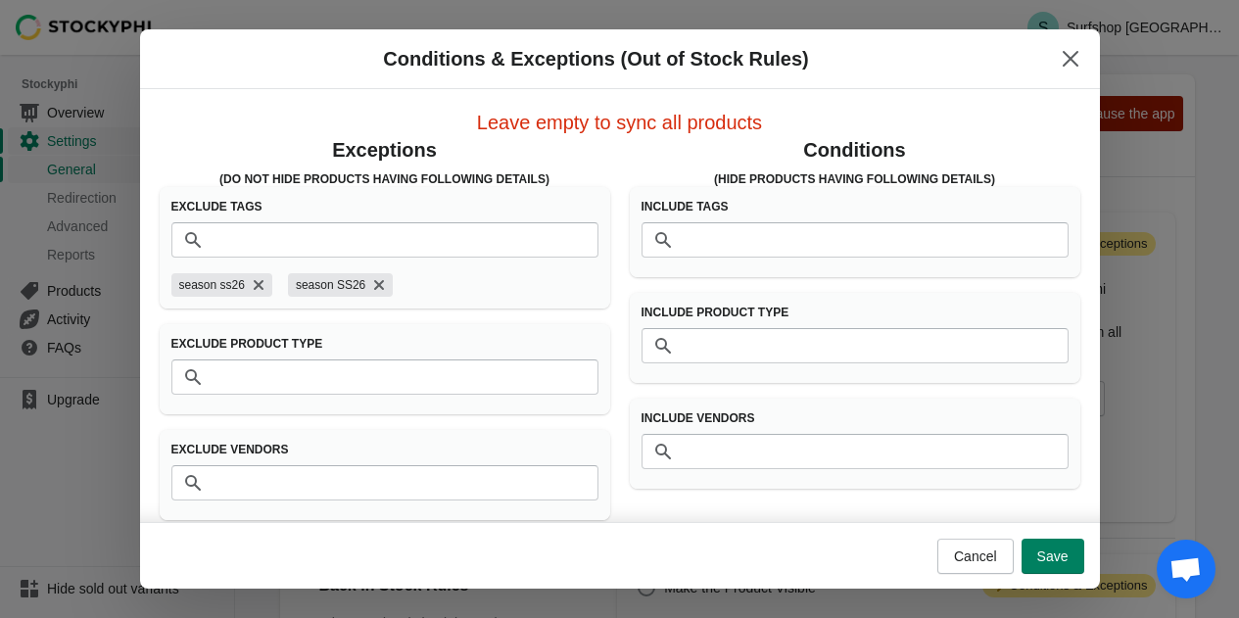
click at [1174, 562] on span "Open chat" at bounding box center [1185, 570] width 32 height 27
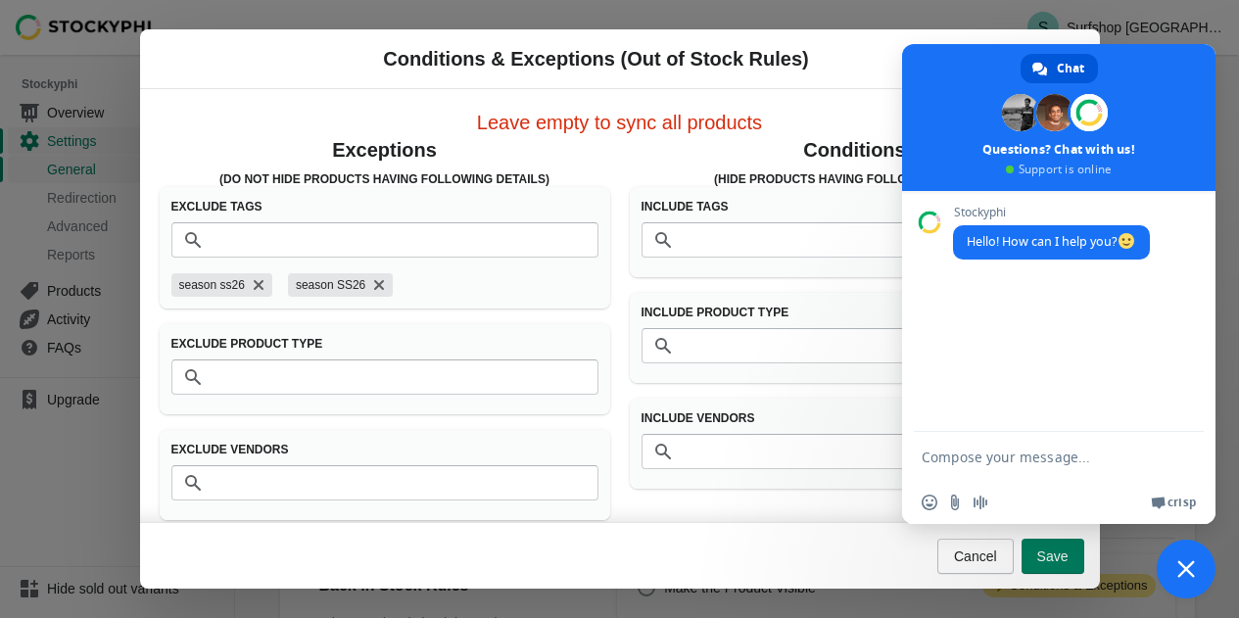
click at [993, 466] on textarea "Compose your message..." at bounding box center [1042, 456] width 243 height 49
click at [993, 454] on textarea "Compose your message..." at bounding box center [1042, 456] width 243 height 49
click at [985, 339] on div "Stockyphi Hello! How can I help you?" at bounding box center [1058, 311] width 313 height 241
click at [1007, 446] on textarea "Compose your message..." at bounding box center [1042, 456] width 243 height 49
click at [947, 452] on textarea "Compose your message..." at bounding box center [1042, 456] width 243 height 49
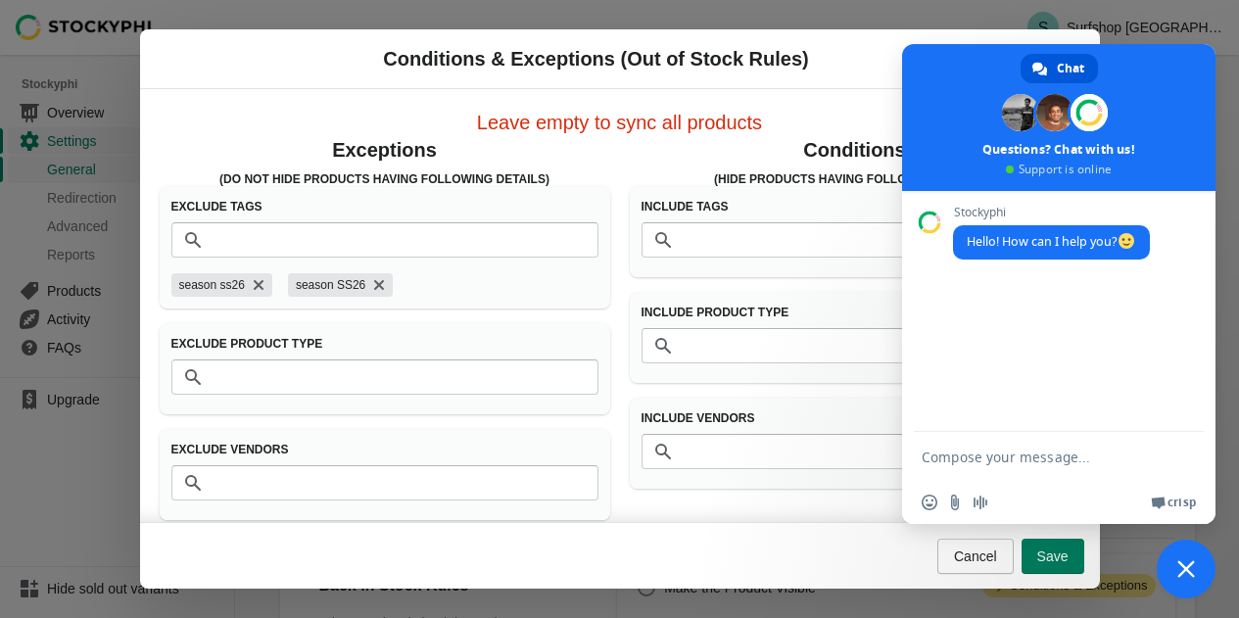
drag, startPoint x: 927, startPoint y: 462, endPoint x: 1096, endPoint y: 446, distance: 169.3
click at [1096, 446] on textarea "Compose your message..." at bounding box center [1042, 456] width 243 height 49
drag, startPoint x: 1057, startPoint y: 479, endPoint x: 1037, endPoint y: 233, distance: 246.6
click at [1055, 252] on div "Network offline. Reconnecting... No messages can be received or sent for now. S…" at bounding box center [1058, 357] width 313 height 333
drag, startPoint x: 1022, startPoint y: 221, endPoint x: 1142, endPoint y: 380, distance: 198.6
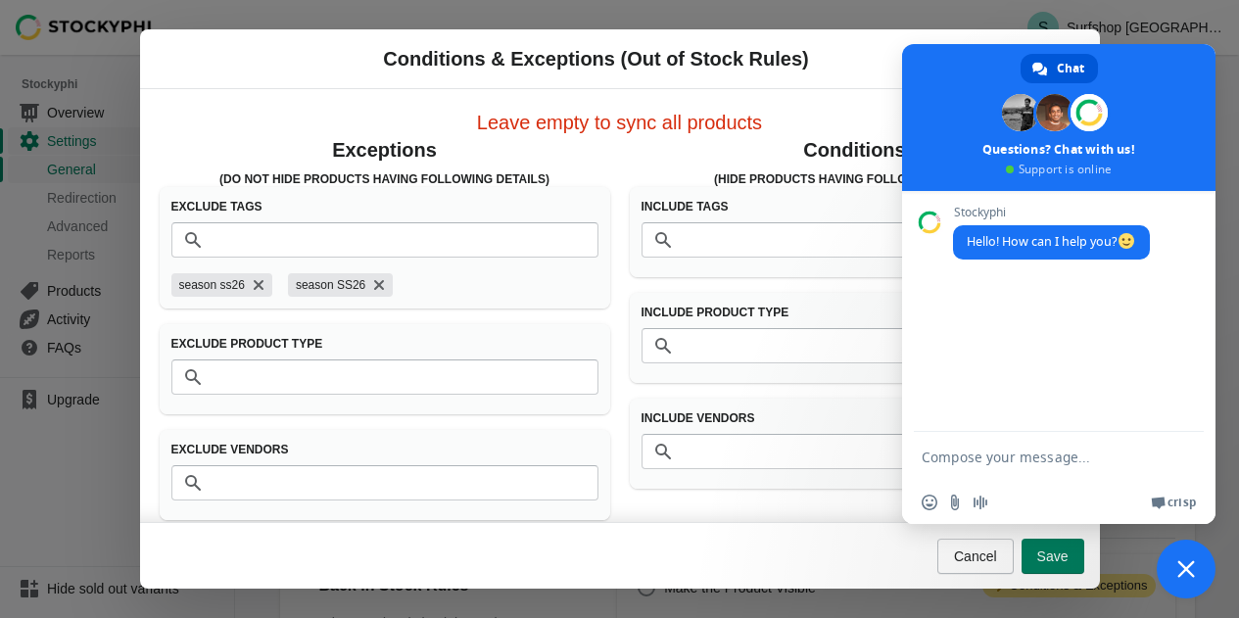
click at [1140, 380] on div "Stockyphi Hello! How can I help you?" at bounding box center [1058, 311] width 313 height 241
click at [1109, 259] on span "Hello! How can I help you?" at bounding box center [1051, 242] width 197 height 34
click at [1113, 466] on div "Network offline. Reconnecting... No messages can be received or sent for now. S…" at bounding box center [1058, 357] width 313 height 333
click at [1114, 463] on textarea "Compose your message..." at bounding box center [1042, 456] width 243 height 49
click at [1105, 151] on span at bounding box center [1058, 117] width 313 height 147
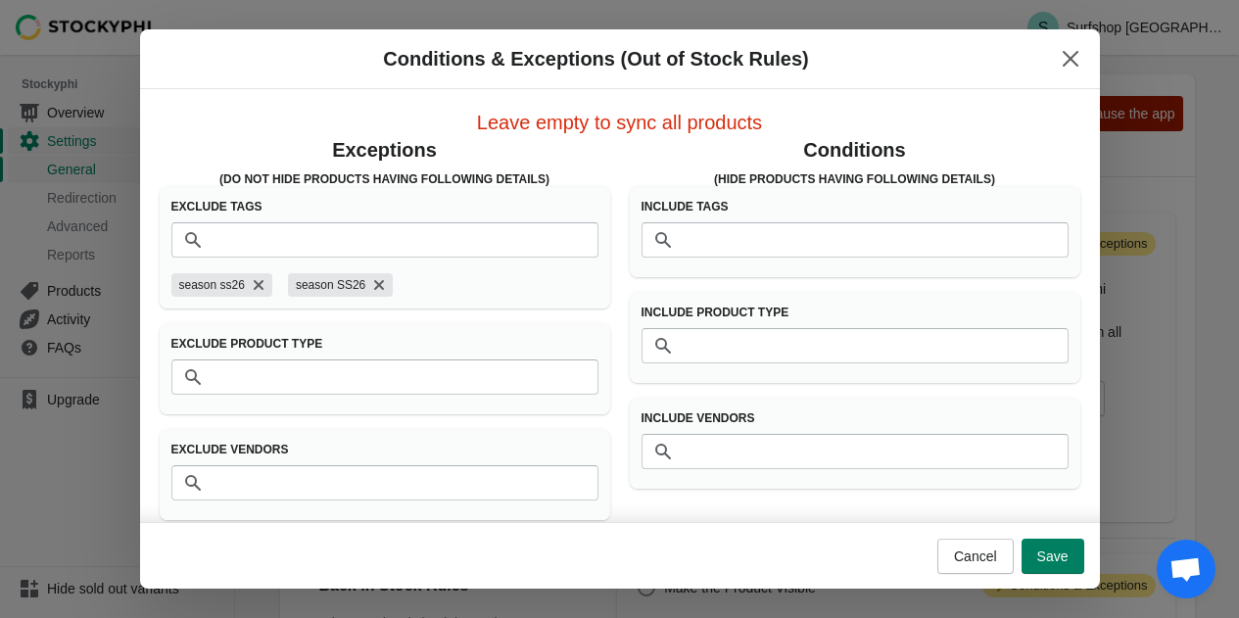
click at [1181, 549] on span "Open chat" at bounding box center [1186, 569] width 59 height 59
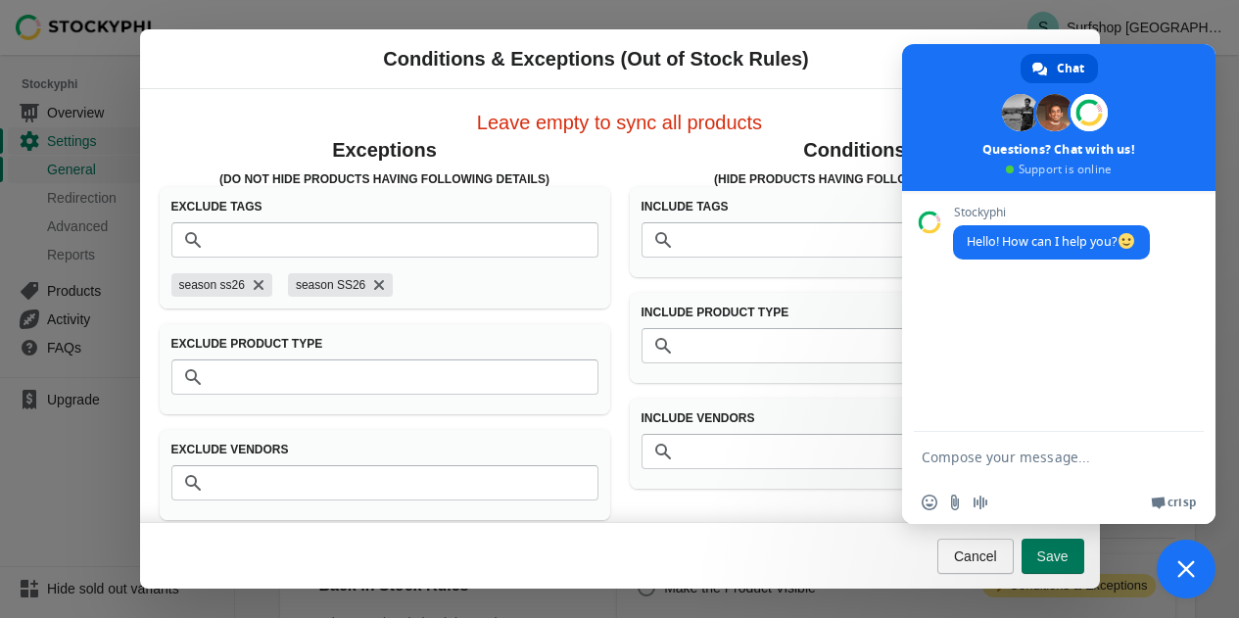
click at [1177, 501] on span "Crisp" at bounding box center [1181, 503] width 28 height 16
click at [1071, 167] on span at bounding box center [1058, 117] width 313 height 147
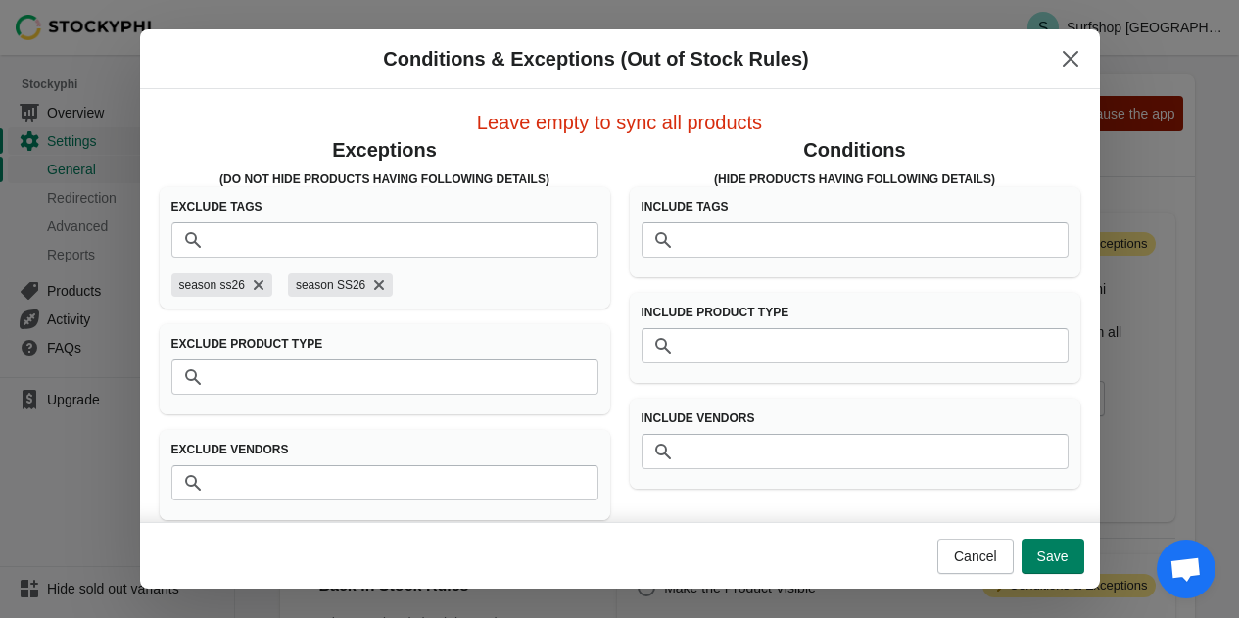
click at [1190, 565] on span "Open chat" at bounding box center [1185, 570] width 32 height 27
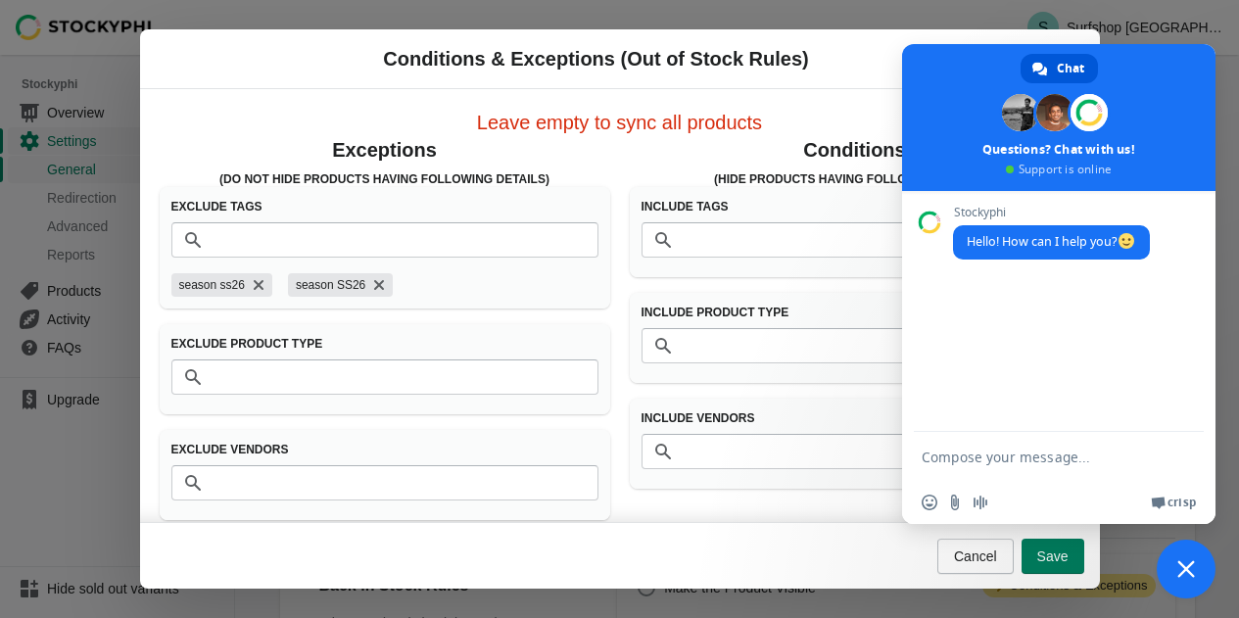
click at [987, 462] on textarea "Compose your message..." at bounding box center [1042, 456] width 243 height 49
click at [1141, 23] on div "Conditions & Exceptions (Out of Stock Rules) Leave empty to sync all products E…" at bounding box center [619, 309] width 1239 height 618
drag, startPoint x: 1237, startPoint y: 171, endPoint x: 1221, endPoint y: 184, distance: 20.2
click at [1236, 172] on div "Conditions & Exceptions (Out of Stock Rules) Leave empty to sync all products E…" at bounding box center [619, 308] width 1239 height 559
click at [1205, 195] on span at bounding box center [1058, 195] width 313 height 8
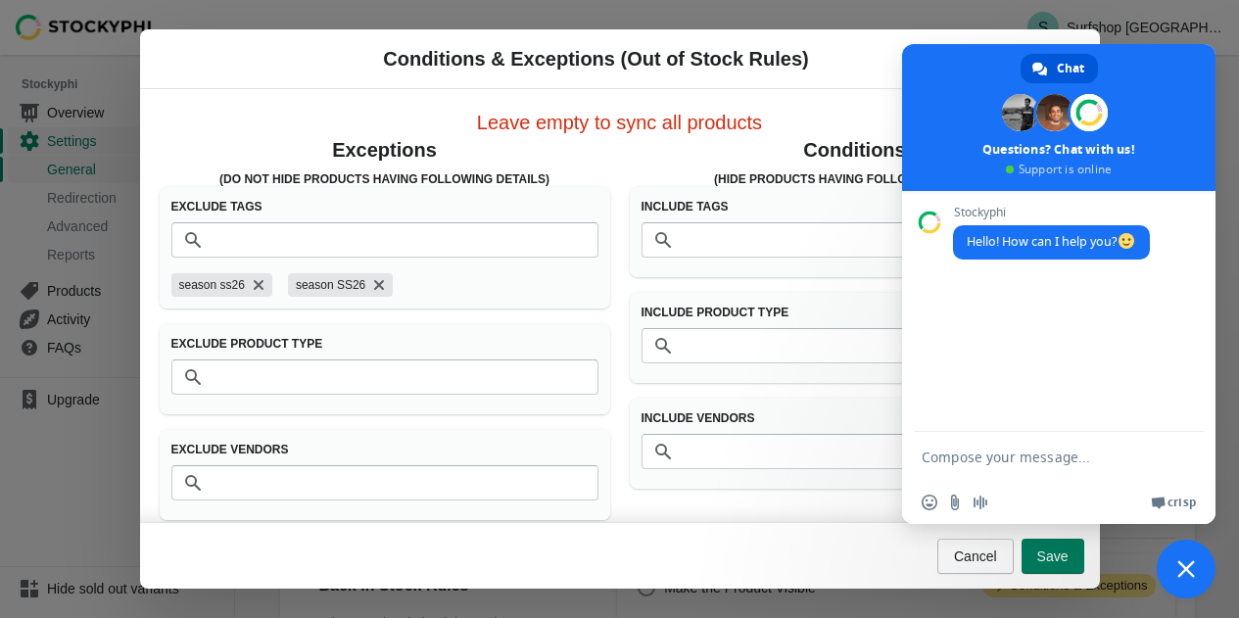
click at [49, 472] on div "Conditions & Exceptions (Out of Stock Rules) Leave empty to sync all products E…" at bounding box center [619, 308] width 1239 height 559
click at [1177, 484] on div "Insert an emoji Send a file Audio message We run on Crisp" at bounding box center [1058, 502] width 313 height 43
click at [1183, 555] on span "Close chat" at bounding box center [1186, 569] width 59 height 59
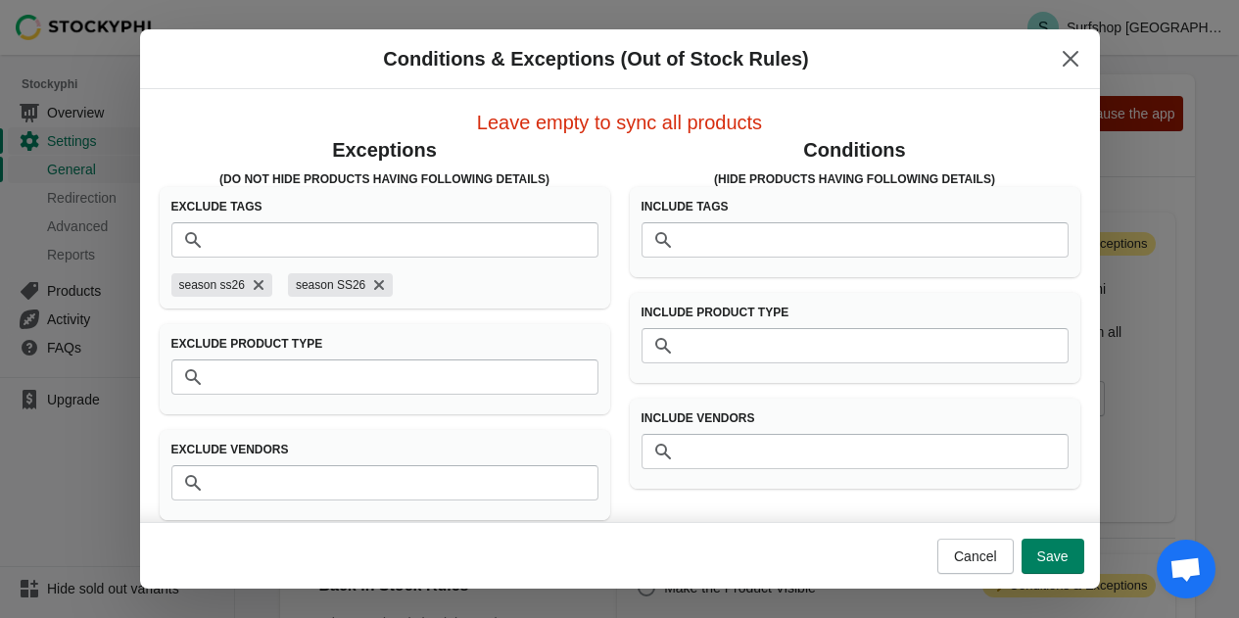
click at [66, 432] on div "Conditions & Exceptions (Out of Stock Rules) Leave empty to sync all products E…" at bounding box center [619, 308] width 1239 height 559
click at [1077, 61] on icon "Close" at bounding box center [1071, 59] width 20 height 20
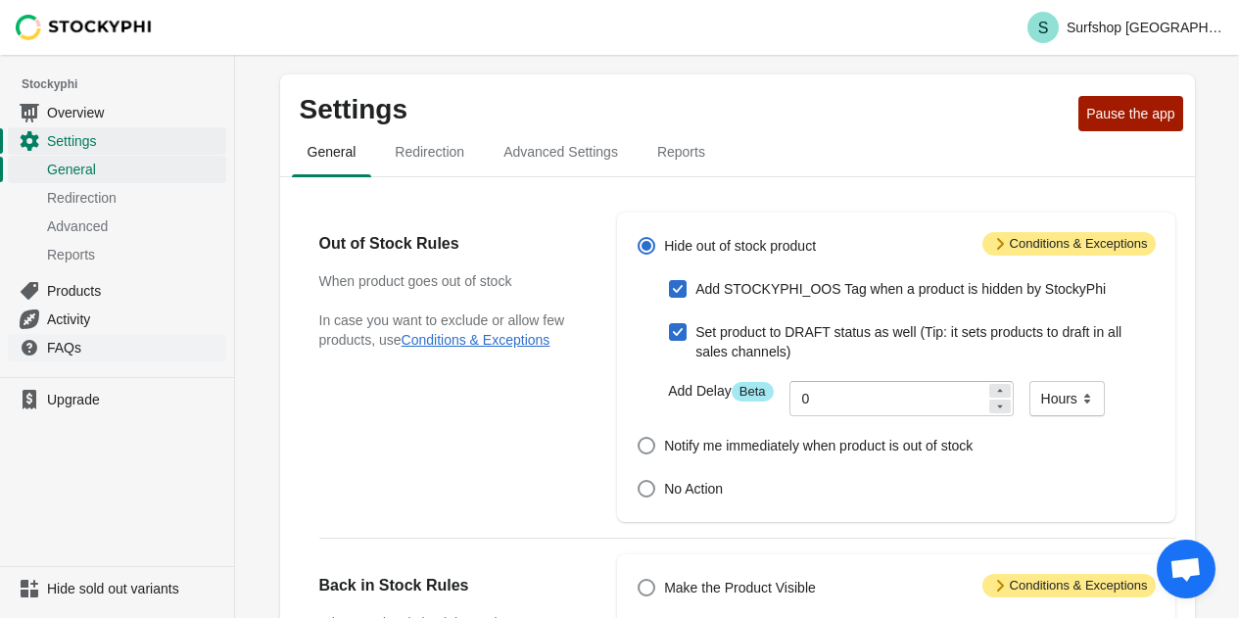
click at [86, 338] on span "FAQs" at bounding box center [134, 348] width 175 height 20
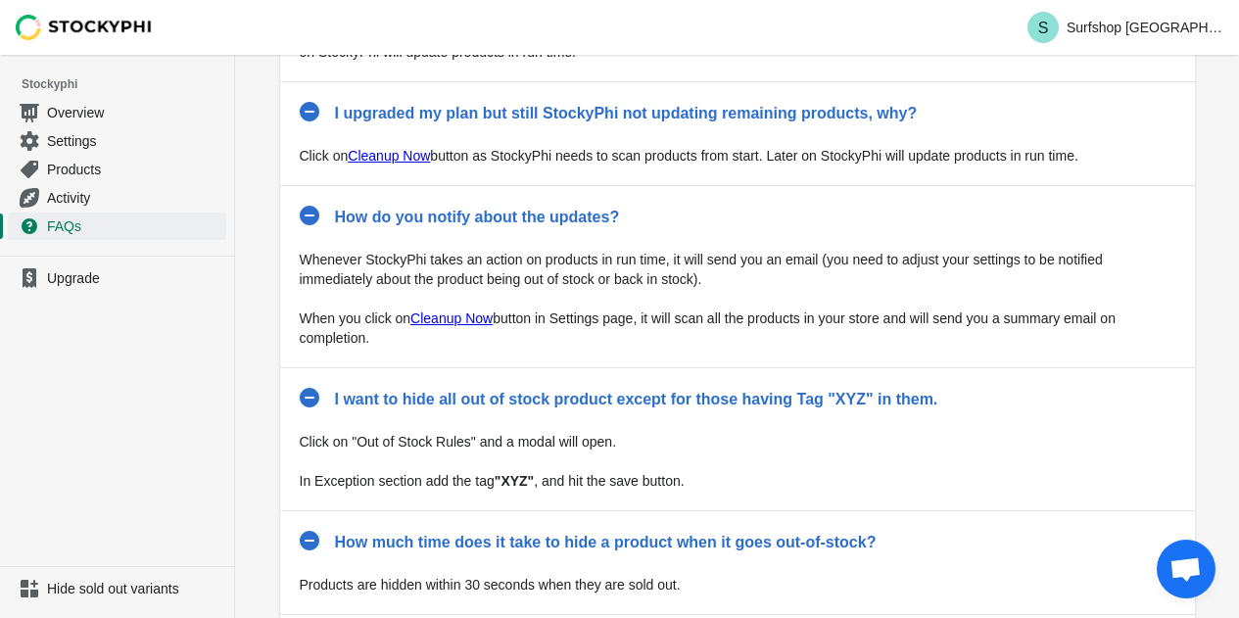
scroll to position [971, 0]
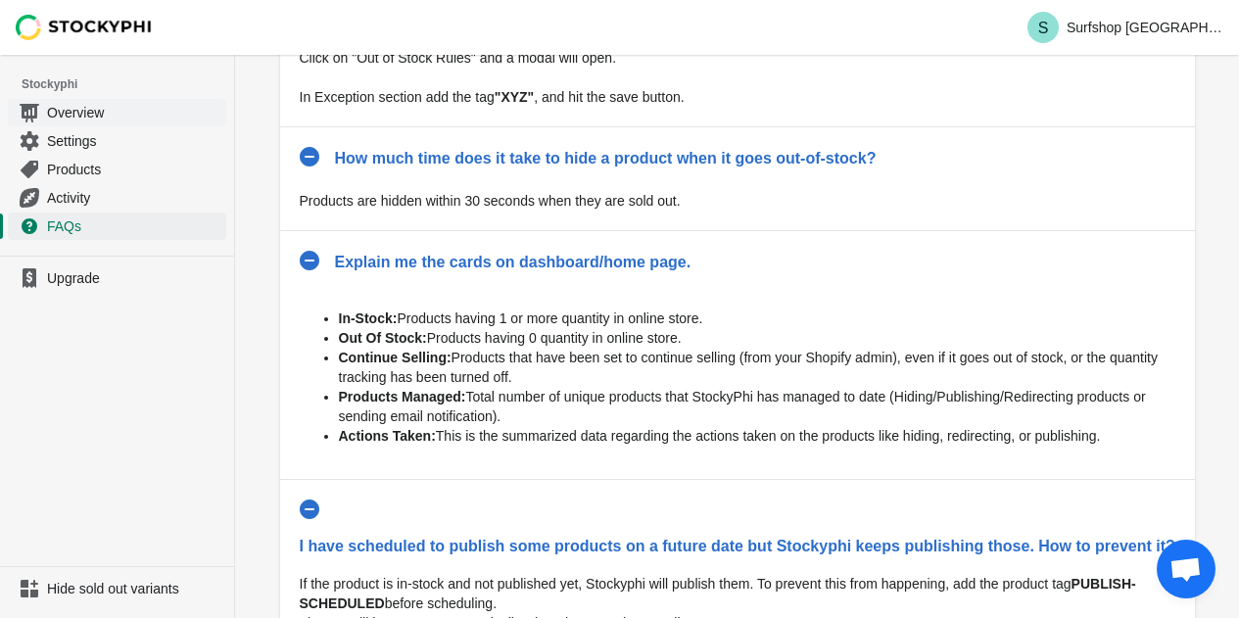
click at [79, 107] on span "Overview" at bounding box center [134, 113] width 175 height 20
